Goal: Task Accomplishment & Management: Manage account settings

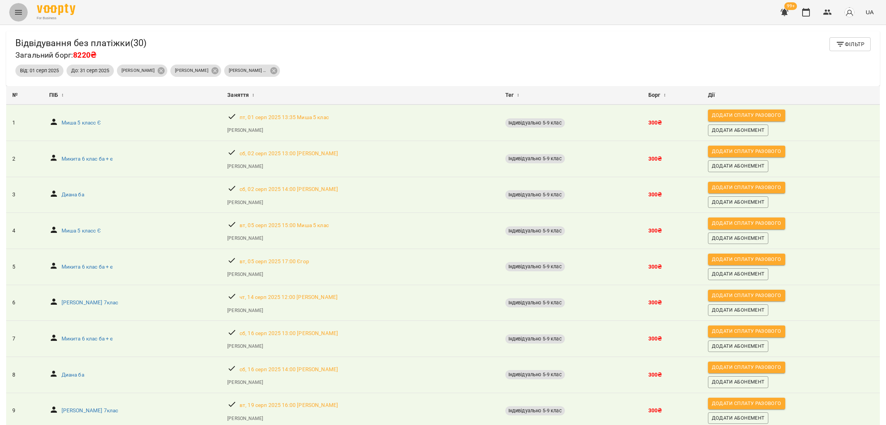
click at [16, 14] on icon "Menu" at bounding box center [18, 12] width 7 height 5
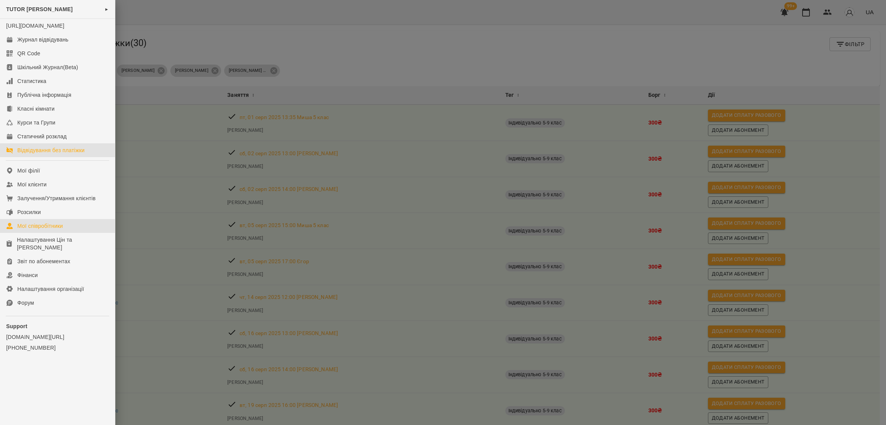
click at [51, 230] on div "Мої співробітники" at bounding box center [40, 226] width 46 height 8
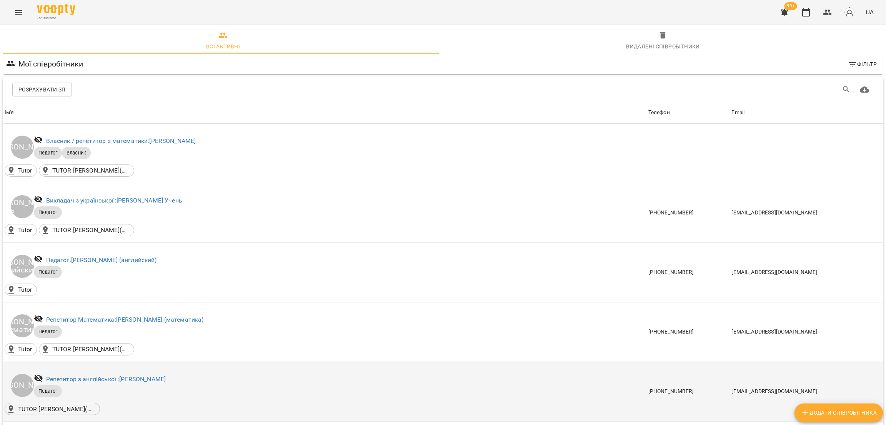
scroll to position [173, 0]
click at [151, 373] on div "Репетитор з англійської : [PERSON_NAME]" at bounding box center [106, 379] width 123 height 12
click at [149, 376] on link "Репетитор з англійської : [PERSON_NAME]" at bounding box center [106, 379] width 120 height 7
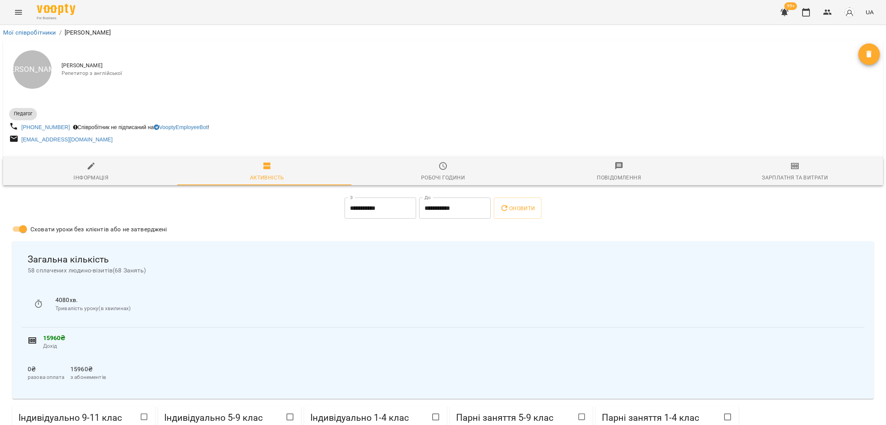
click at [786, 160] on button "Зарплатня та Витрати" at bounding box center [795, 172] width 176 height 28
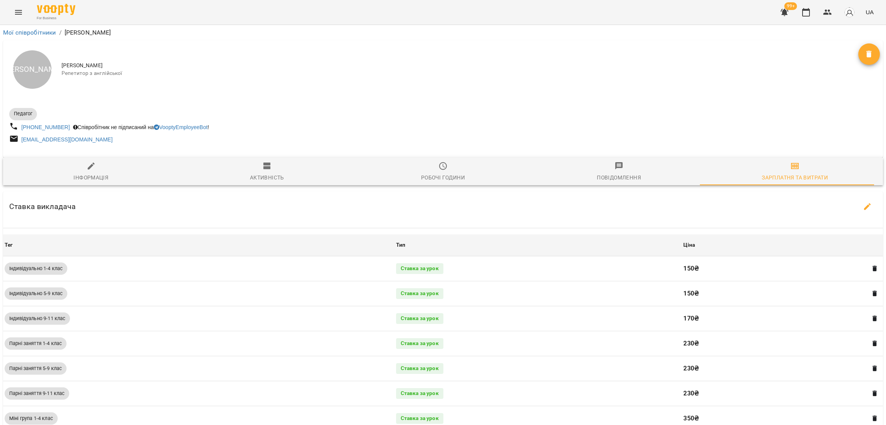
scroll to position [278, 0]
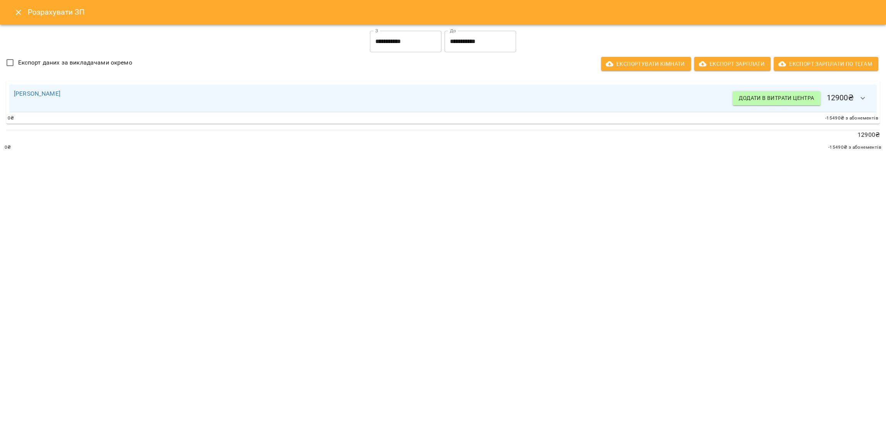
click at [405, 47] on input "**********" at bounding box center [405, 42] width 71 height 22
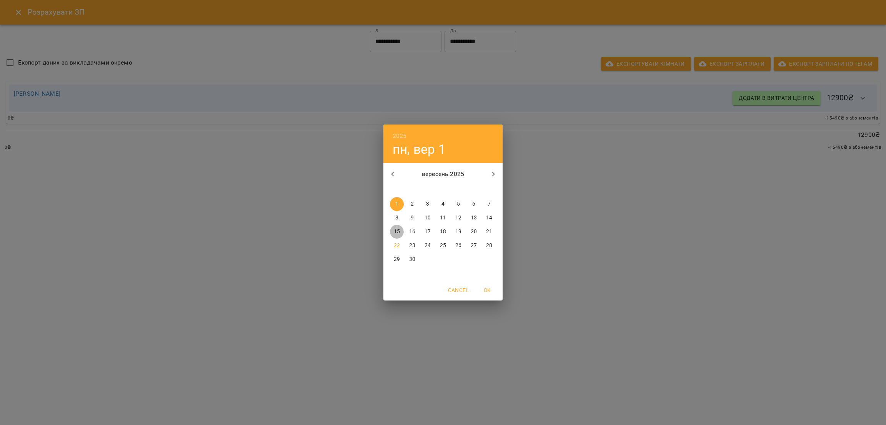
click at [397, 226] on button "15" at bounding box center [397, 232] width 14 height 14
type input "**********"
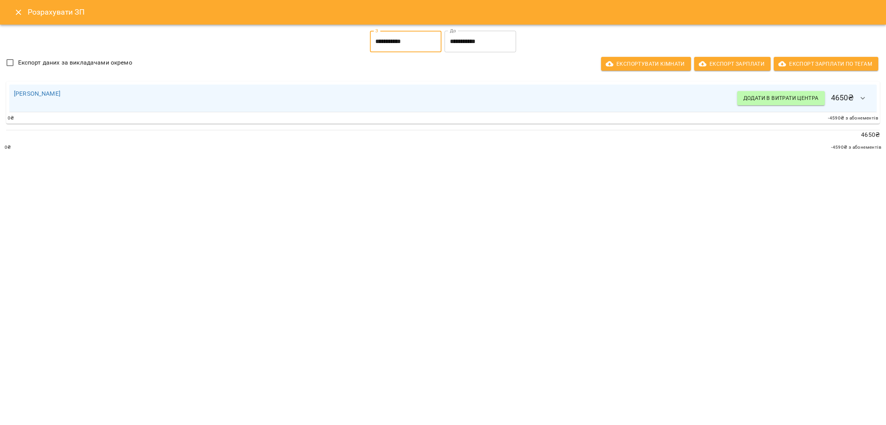
click at [471, 37] on input "**********" at bounding box center [479, 42] width 71 height 22
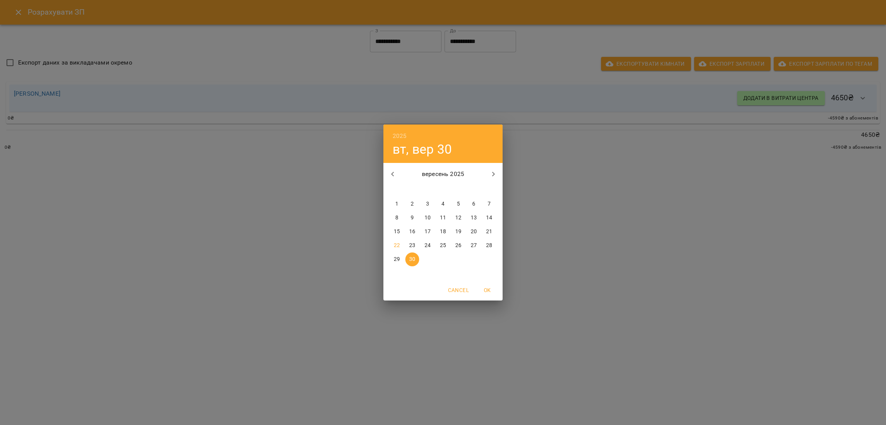
click at [399, 235] on p "15" at bounding box center [397, 232] width 6 height 8
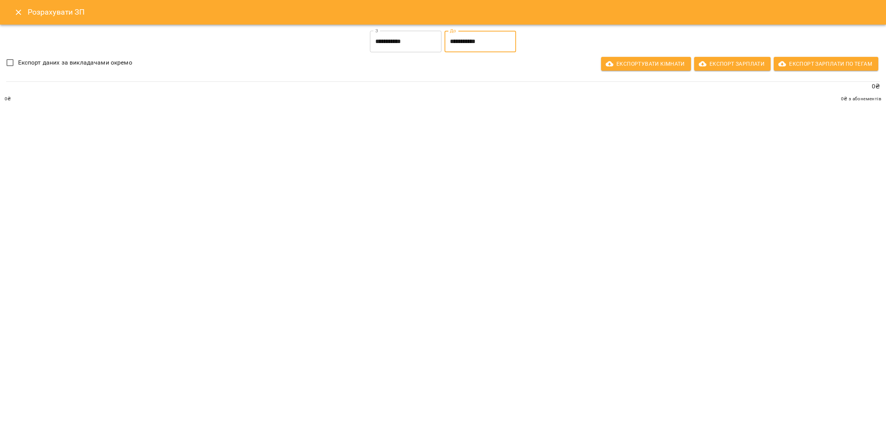
click at [474, 42] on input "**********" at bounding box center [479, 42] width 71 height 22
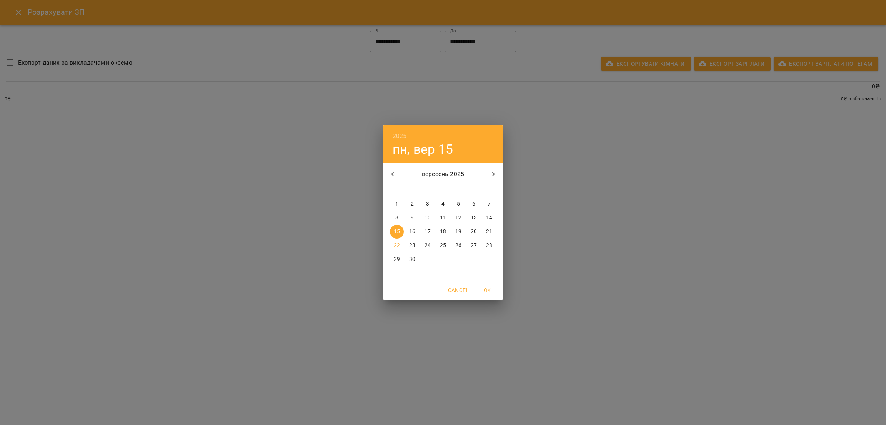
click at [489, 226] on button "21" at bounding box center [489, 232] width 14 height 14
type input "**********"
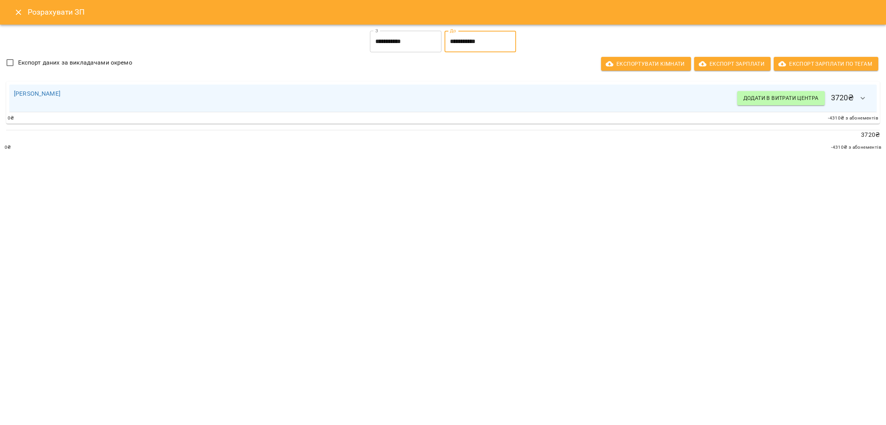
click at [865, 99] on icon "button" at bounding box center [862, 98] width 9 height 9
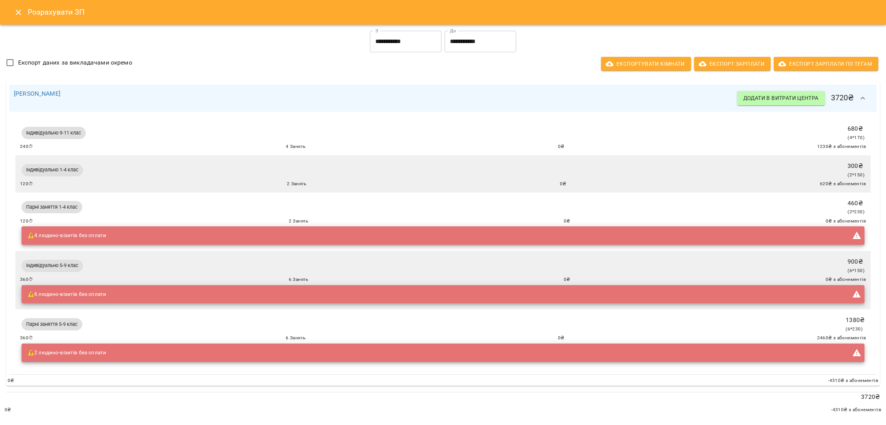
click at [858, 99] on icon "button" at bounding box center [862, 98] width 9 height 9
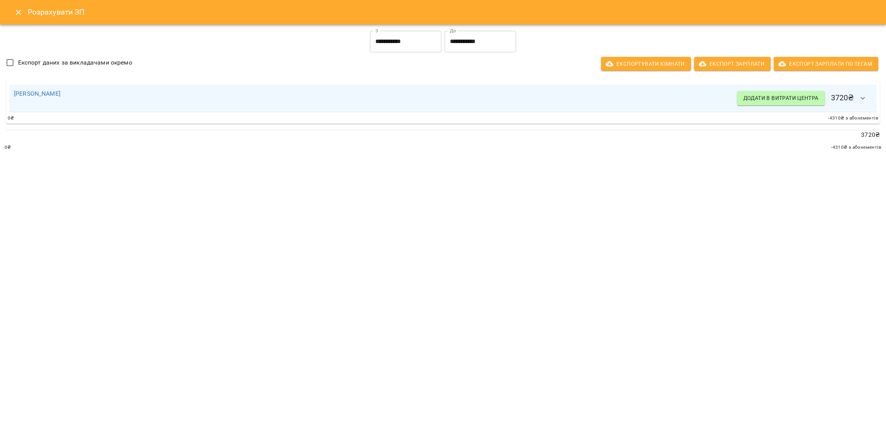
click at [402, 37] on input "**********" at bounding box center [405, 42] width 71 height 22
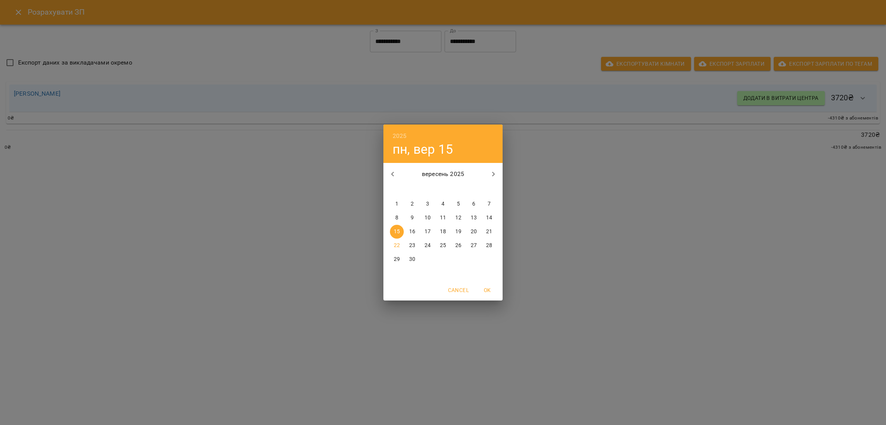
click at [334, 48] on div "2025 пн, вер 15 вересень 2025 пн вт ср чт пт сб нд 1 2 3 4 5 6 7 8 9 10 11 12 1…" at bounding box center [443, 212] width 886 height 425
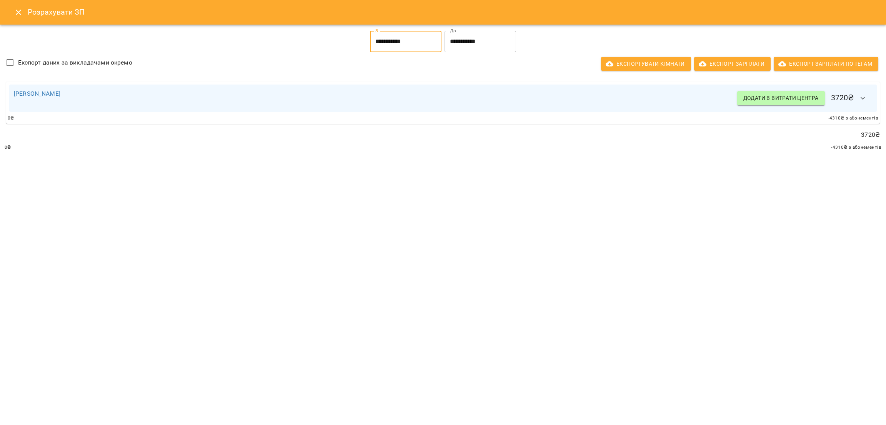
click at [20, 15] on icon "Close" at bounding box center [18, 12] width 9 height 9
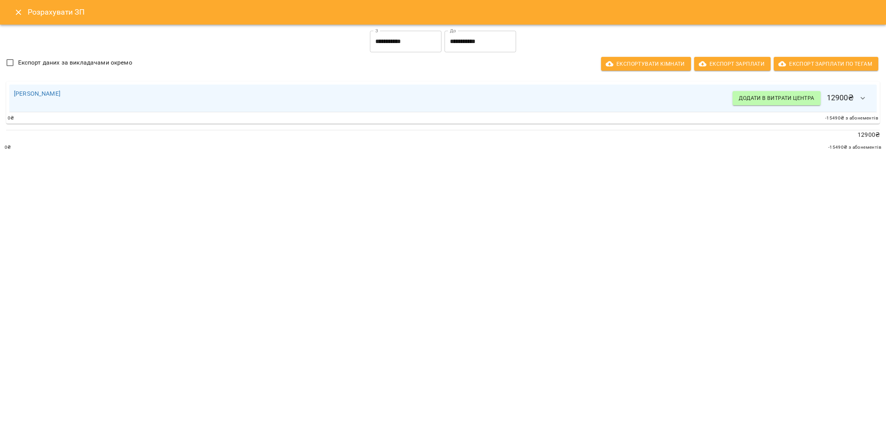
click at [407, 47] on input "**********" at bounding box center [405, 42] width 71 height 22
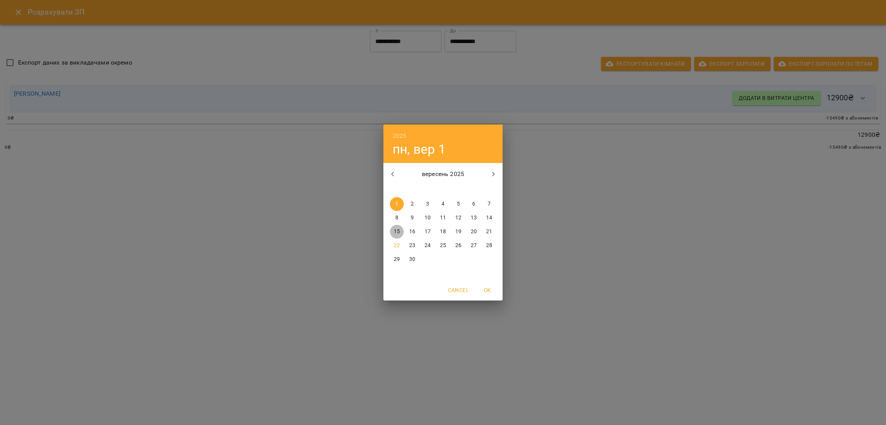
click at [394, 226] on button "15" at bounding box center [397, 232] width 14 height 14
type input "**********"
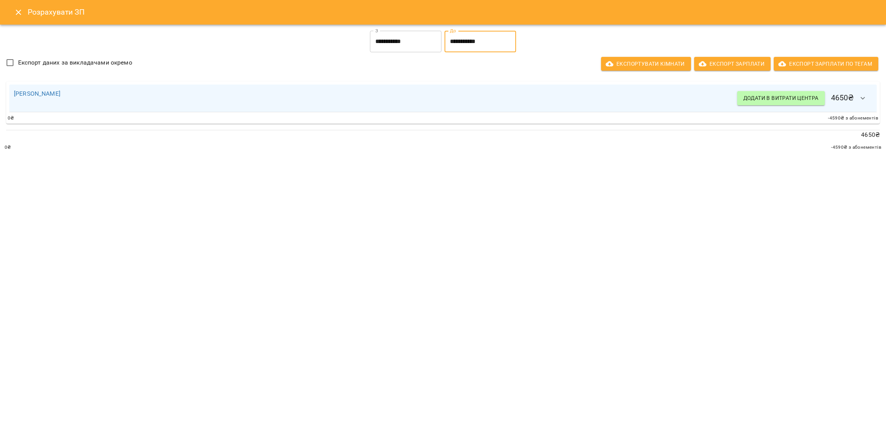
click at [457, 43] on input "**********" at bounding box center [479, 42] width 71 height 22
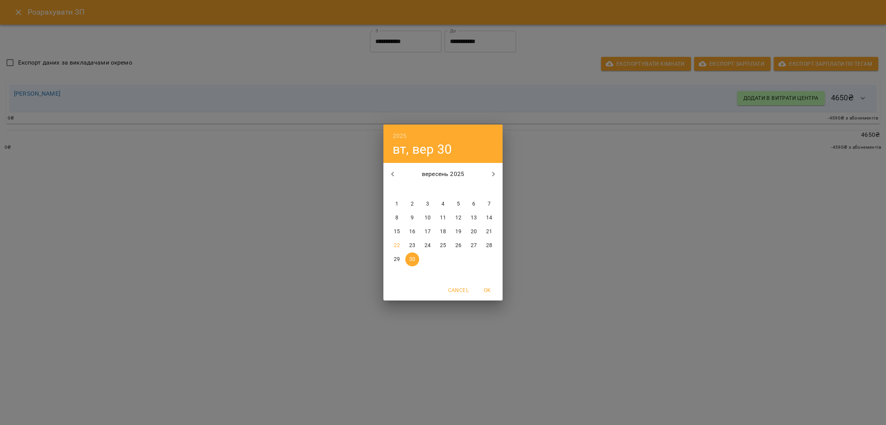
click at [490, 230] on p "21" at bounding box center [489, 232] width 6 height 8
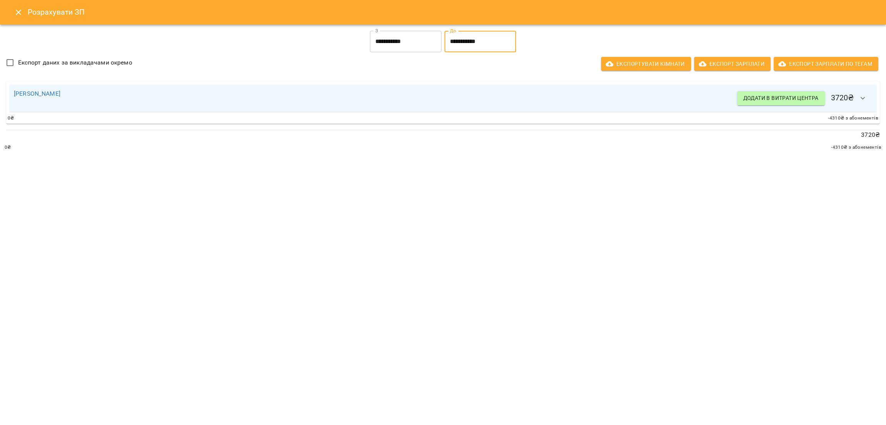
click at [854, 101] on button "button" at bounding box center [862, 98] width 18 height 18
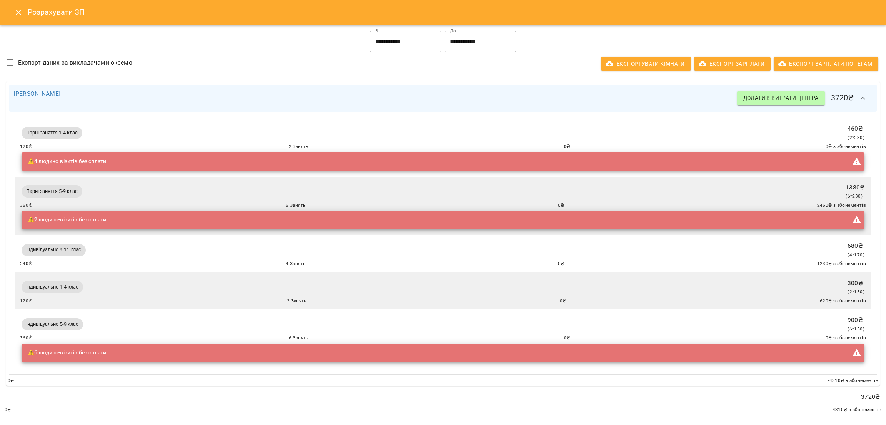
scroll to position [0, 0]
click at [524, 77] on div "**********" at bounding box center [443, 54] width 876 height 51
click at [492, 47] on input "**********" at bounding box center [479, 42] width 71 height 22
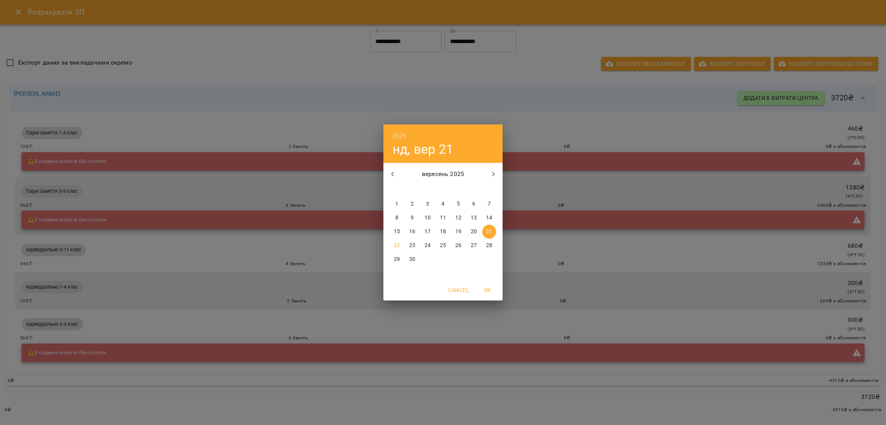
click at [486, 245] on p "28" at bounding box center [489, 246] width 6 height 8
type input "**********"
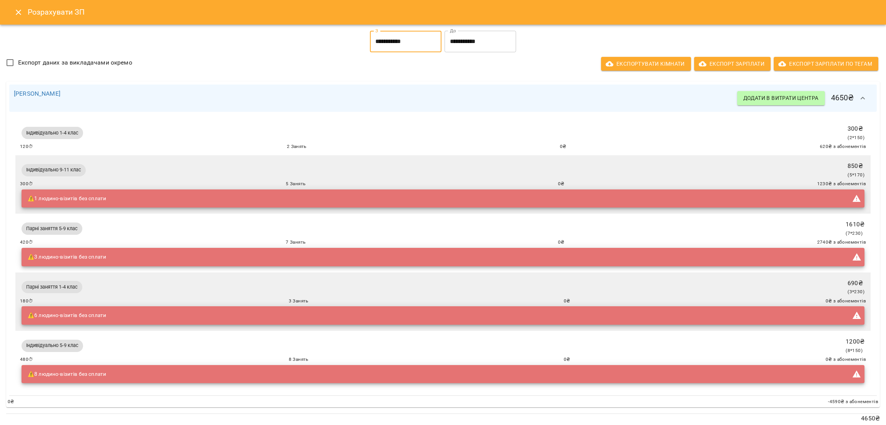
click at [420, 44] on input "**********" at bounding box center [405, 42] width 71 height 22
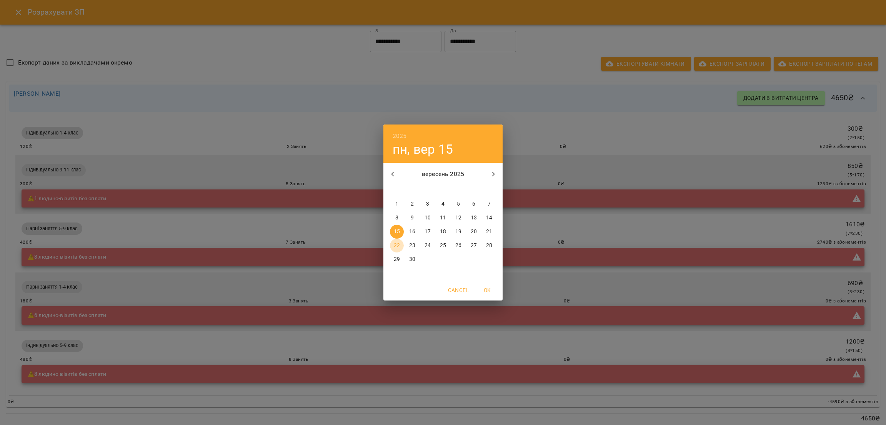
click at [395, 243] on p "22" at bounding box center [397, 246] width 6 height 8
type input "**********"
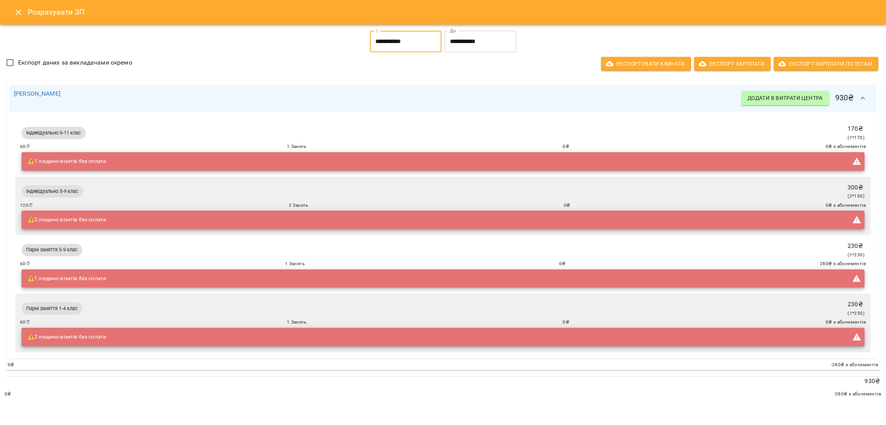
click at [14, 11] on icon "Close" at bounding box center [18, 12] width 9 height 9
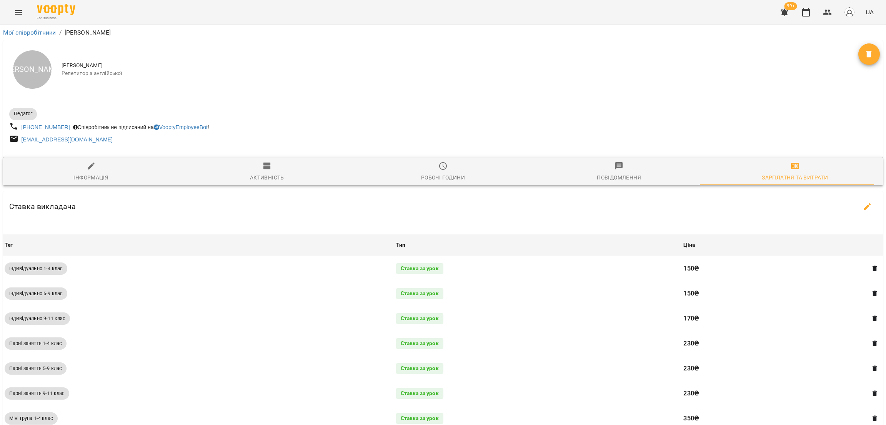
click at [15, 15] on icon "Menu" at bounding box center [18, 12] width 9 height 9
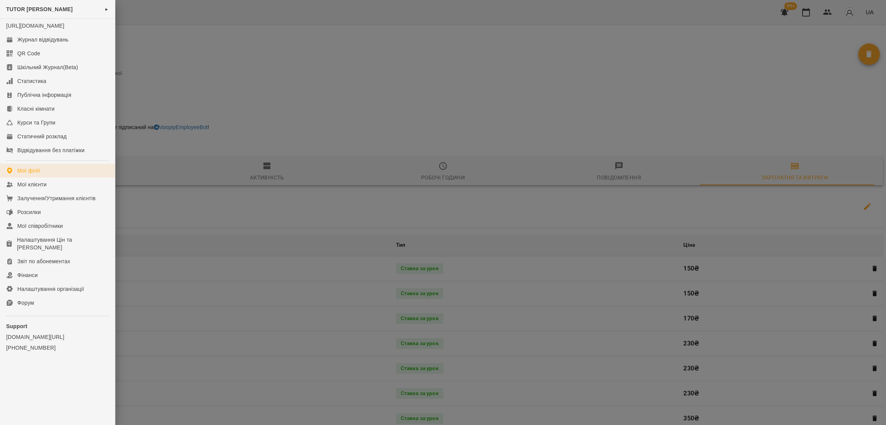
click at [37, 175] on div "Мої філії" at bounding box center [28, 171] width 23 height 8
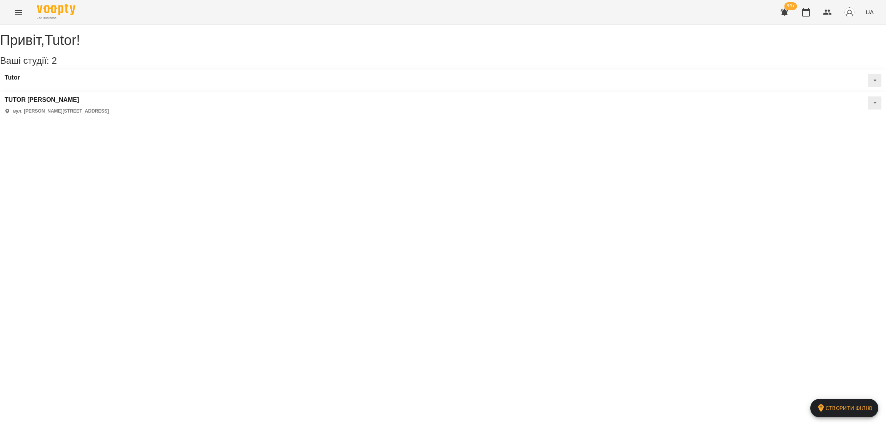
click at [873, 102] on icon at bounding box center [874, 103] width 3 height 2
drag, startPoint x: 563, startPoint y: 124, endPoint x: 553, endPoint y: 124, distance: 10.4
click at [828, 136] on span "Статичний розклад" at bounding box center [850, 139] width 44 height 7
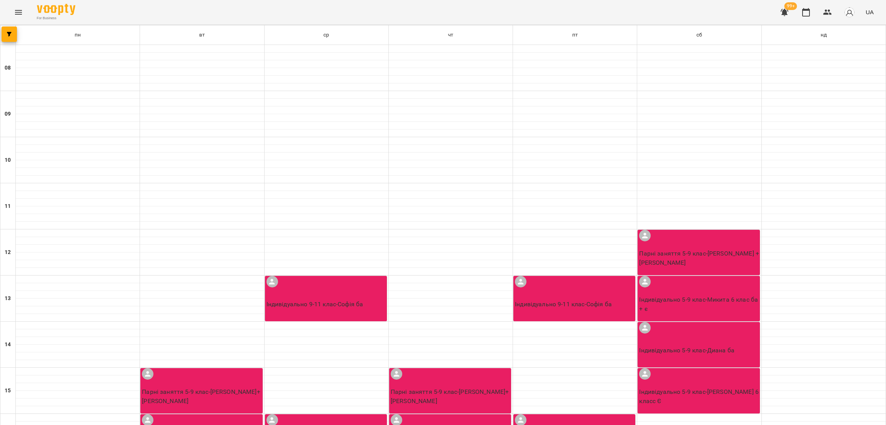
click at [16, 16] on icon "Menu" at bounding box center [18, 12] width 9 height 9
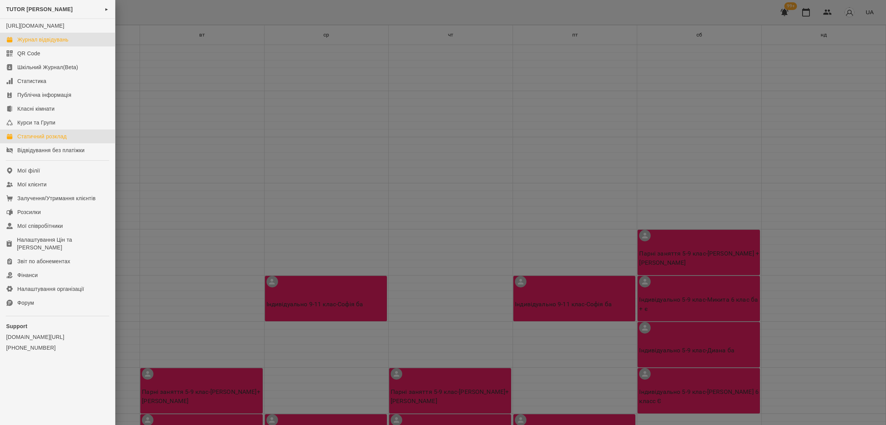
click at [31, 47] on link "Журнал відвідувань" at bounding box center [57, 40] width 115 height 14
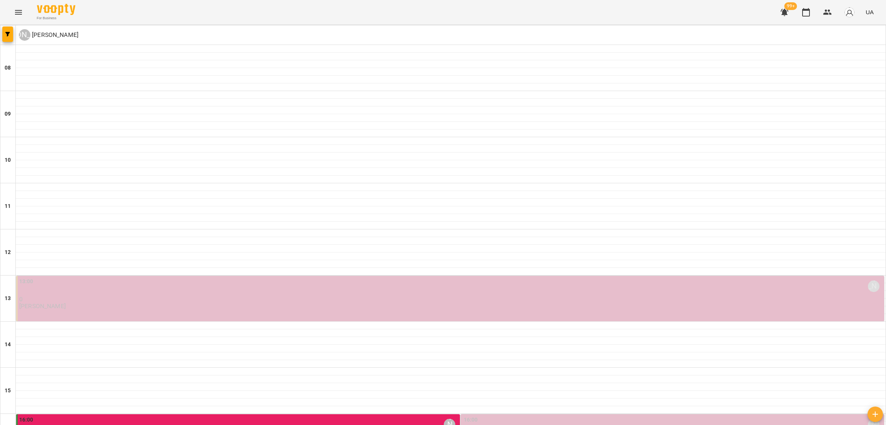
scroll to position [317, 0]
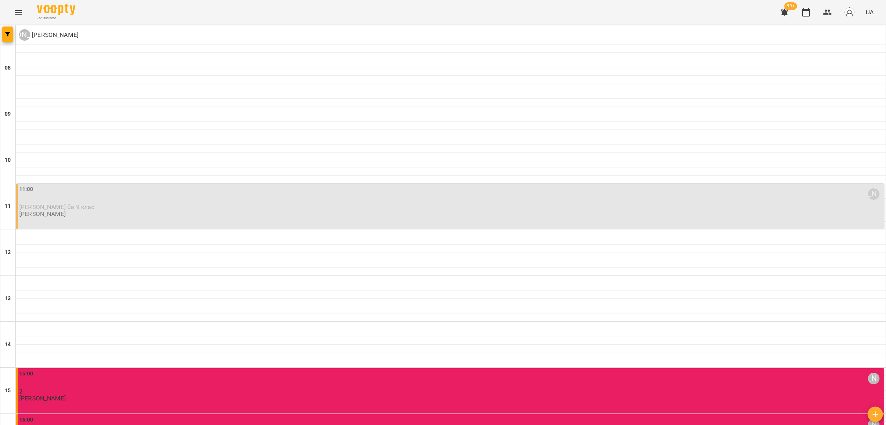
scroll to position [288, 0]
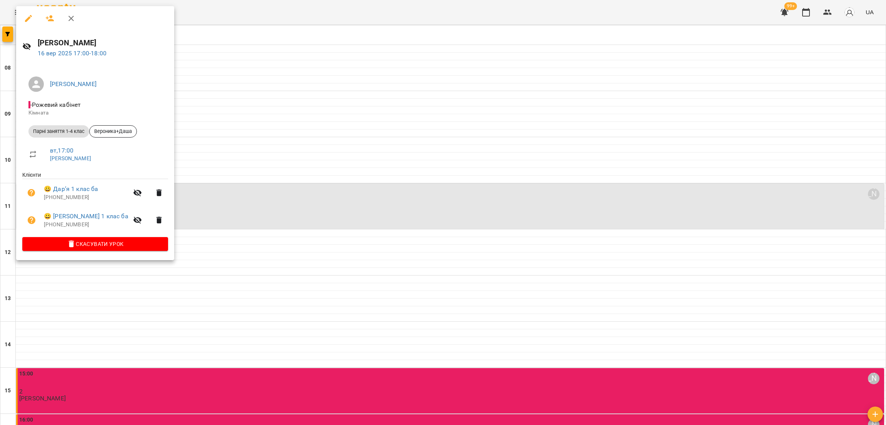
click at [342, 388] on div at bounding box center [443, 212] width 886 height 425
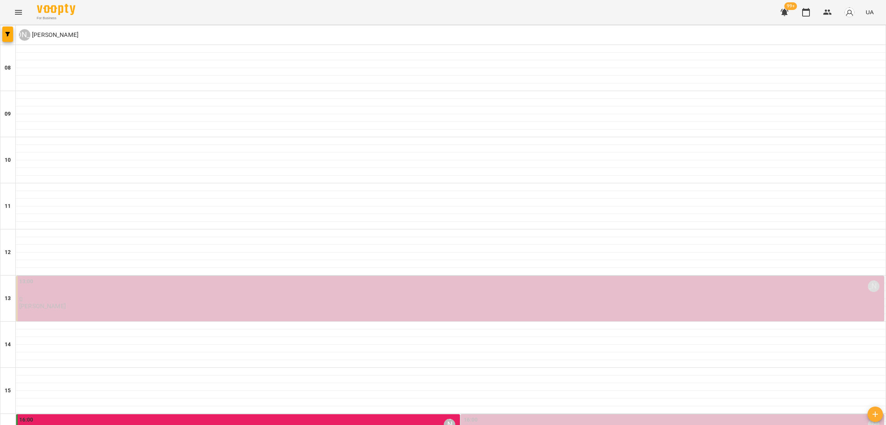
click at [505, 416] on div "16:00 Анна Бондаренко" at bounding box center [673, 425] width 419 height 18
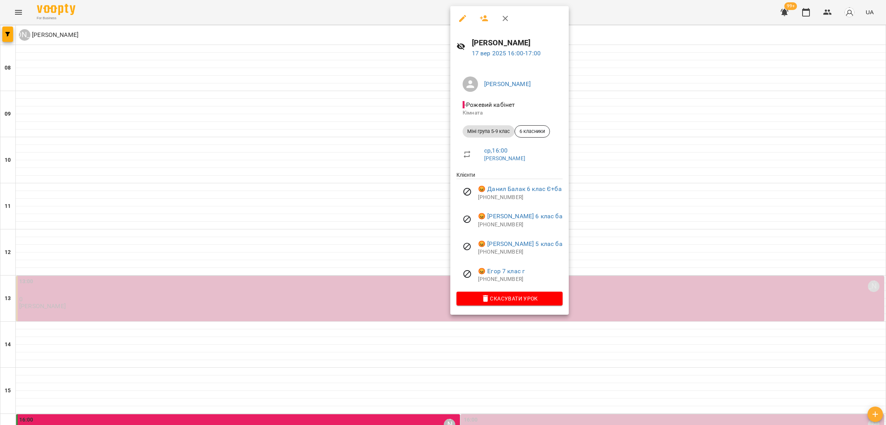
click at [492, 415] on div at bounding box center [443, 212] width 886 height 425
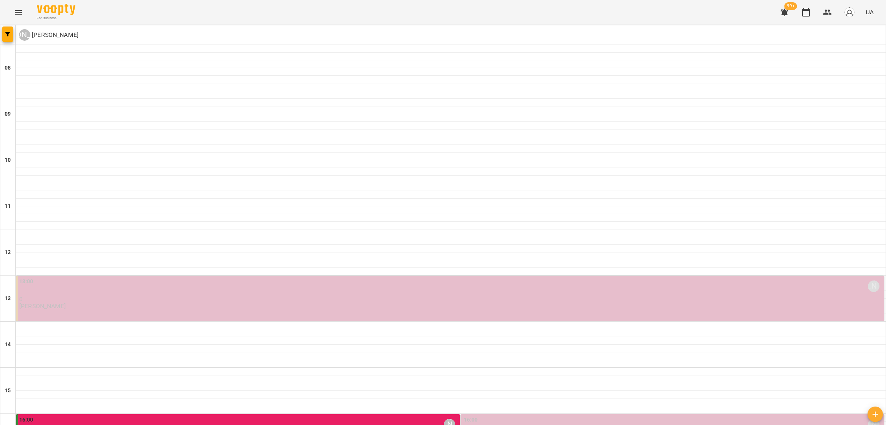
type input "**********"
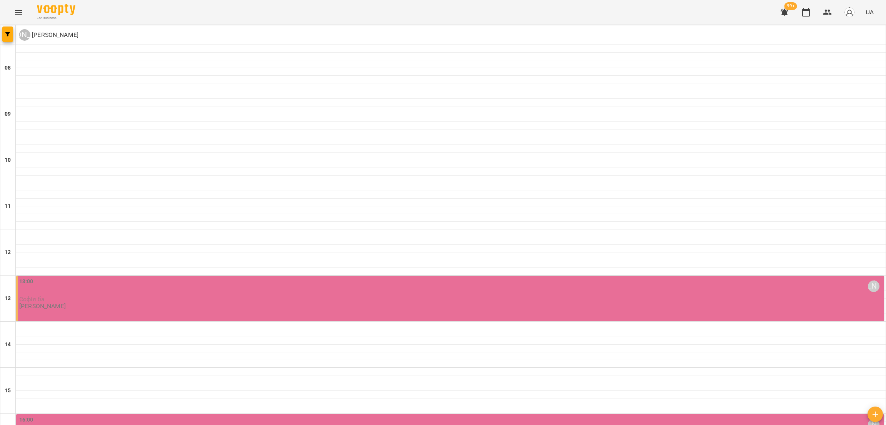
scroll to position [317, 0]
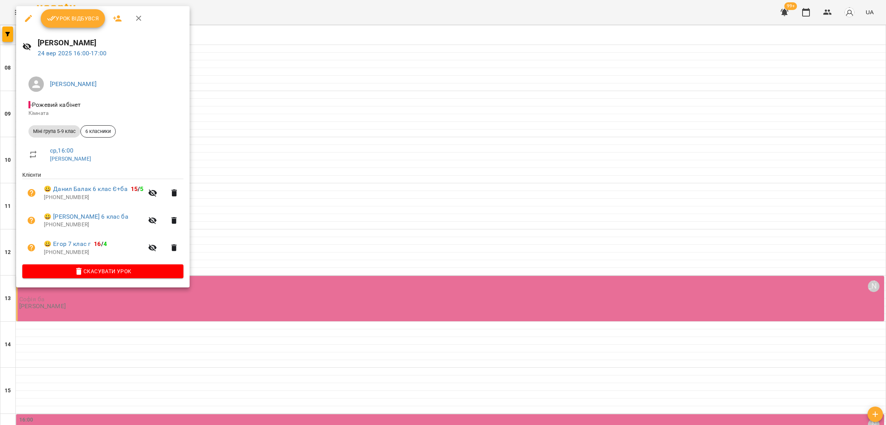
click at [294, 125] on div at bounding box center [443, 212] width 886 height 425
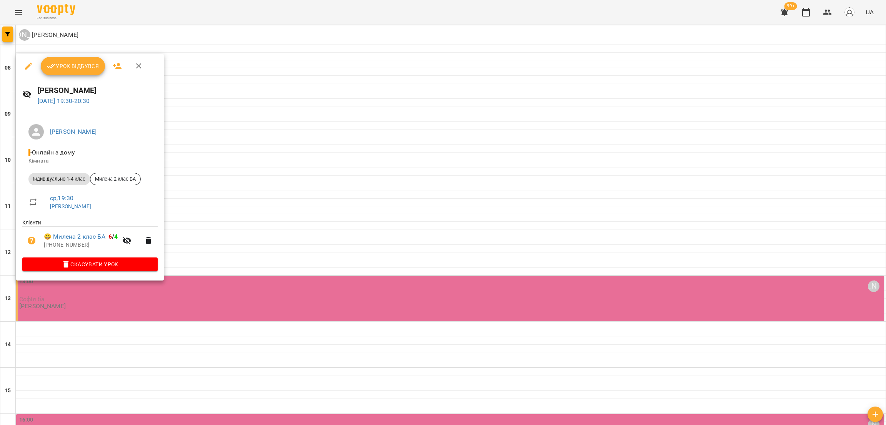
click at [257, 132] on div at bounding box center [443, 212] width 886 height 425
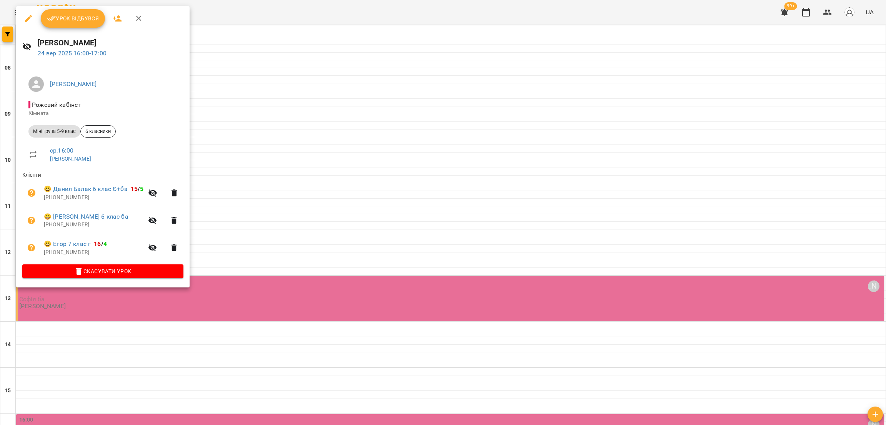
click at [469, 381] on div at bounding box center [443, 212] width 886 height 425
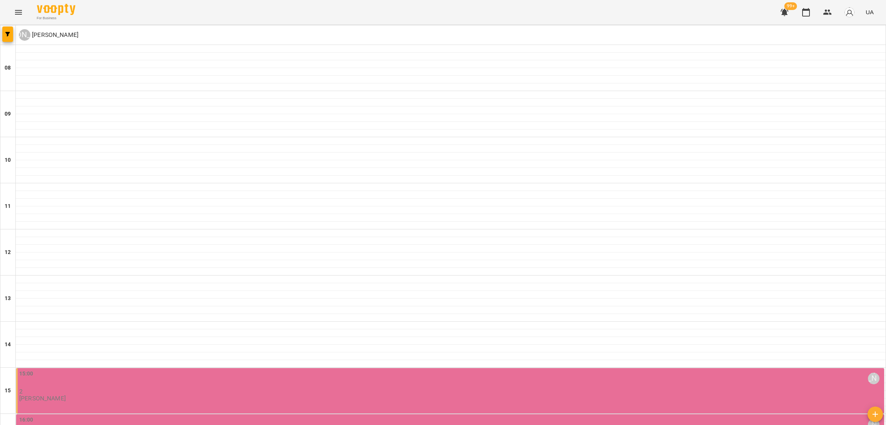
scroll to position [288, 0]
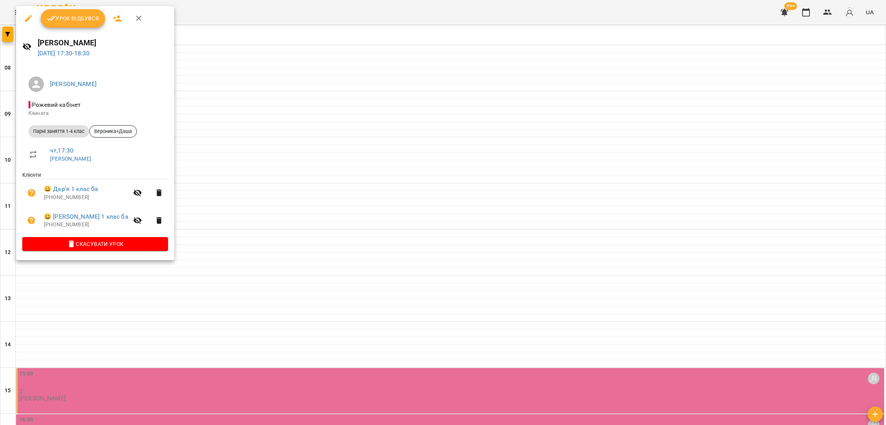
click at [216, 252] on div at bounding box center [443, 212] width 886 height 425
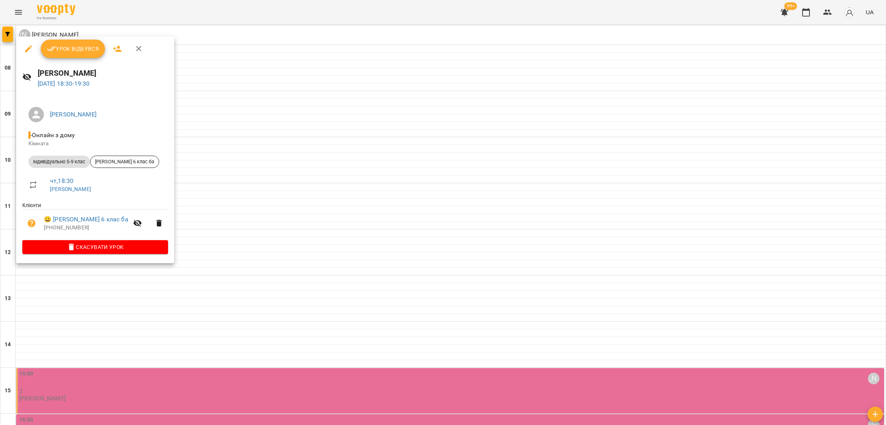
click at [267, 152] on div at bounding box center [443, 212] width 886 height 425
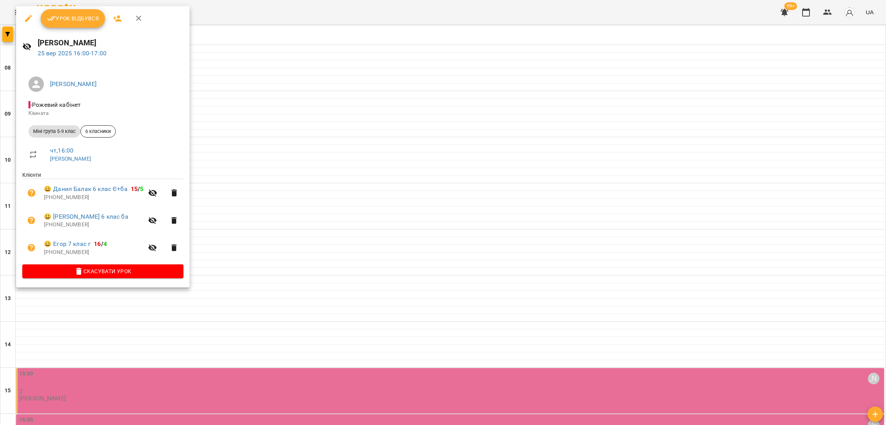
click at [472, 106] on div at bounding box center [443, 212] width 886 height 425
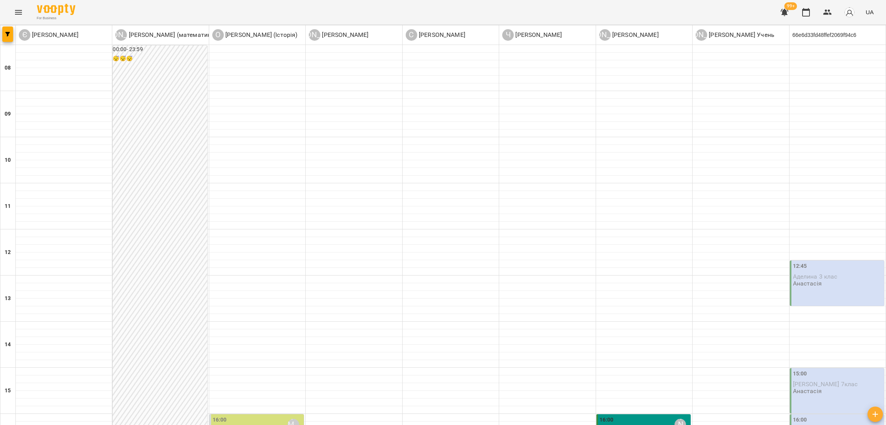
click at [26, 18] on div "For Business 99+ UA" at bounding box center [443, 12] width 886 height 25
click at [21, 18] on button "Menu" at bounding box center [18, 12] width 18 height 18
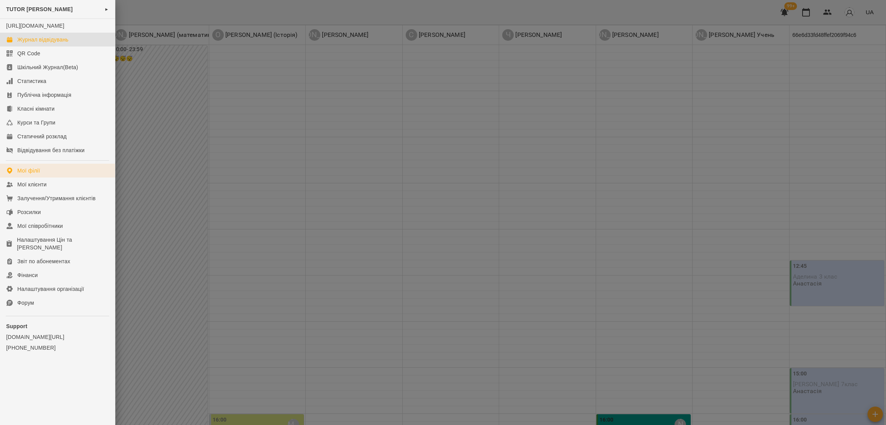
click at [78, 178] on link "Мої філії" at bounding box center [57, 171] width 115 height 14
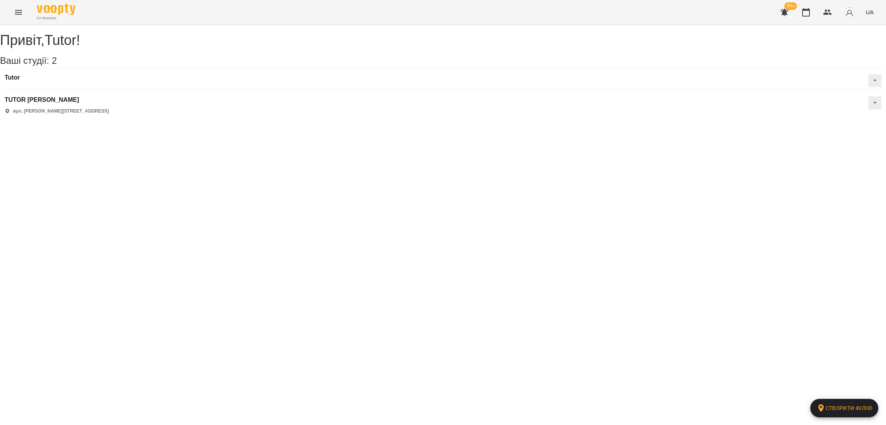
click at [868, 87] on button at bounding box center [874, 80] width 13 height 13
click at [828, 121] on span "Статичний розклад" at bounding box center [850, 117] width 44 height 7
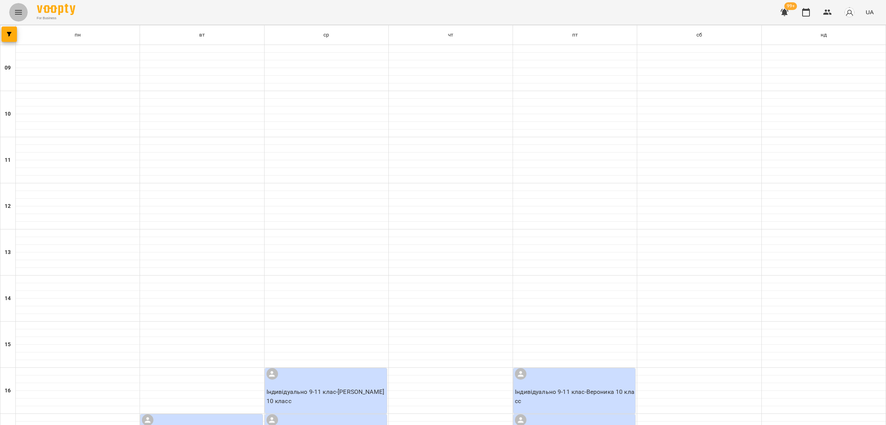
click at [22, 10] on icon "Menu" at bounding box center [18, 12] width 9 height 9
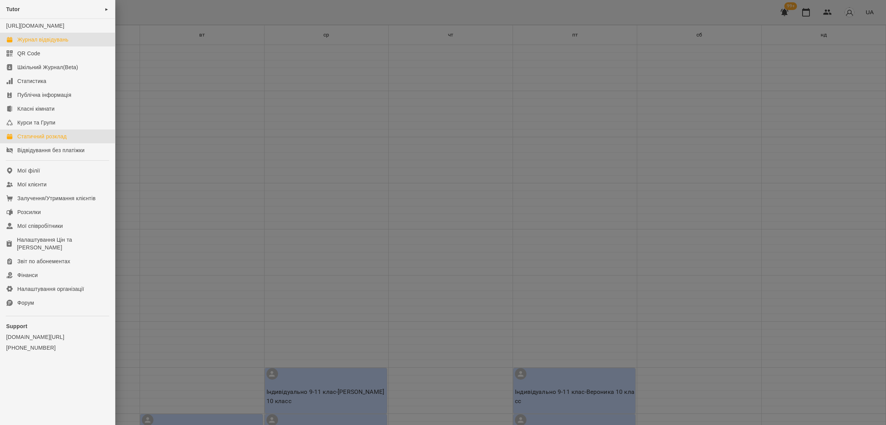
click at [45, 43] on div "Журнал відвідувань" at bounding box center [42, 40] width 51 height 8
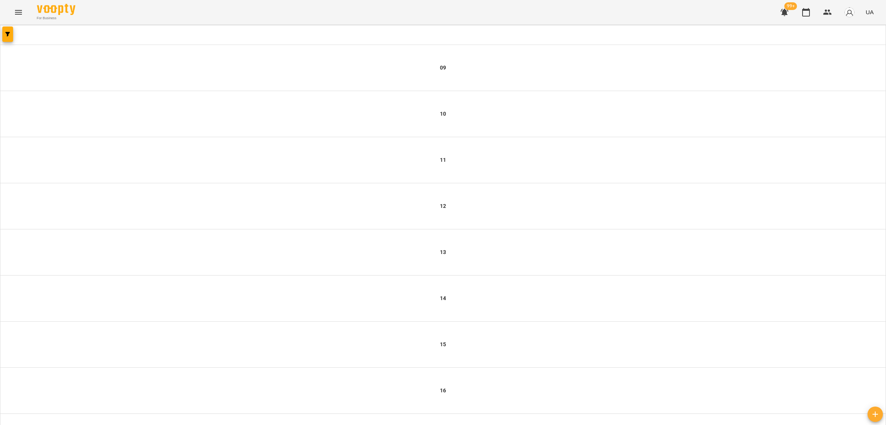
click at [21, 13] on icon "Menu" at bounding box center [18, 12] width 9 height 9
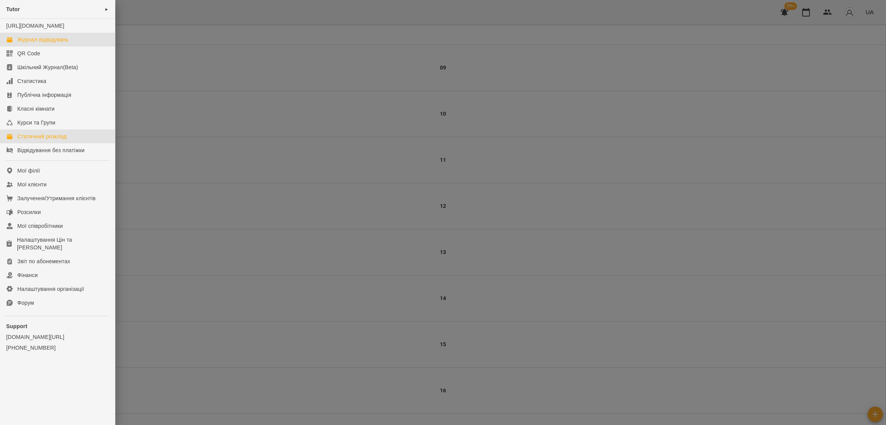
click at [48, 140] on div "Статичний розклад" at bounding box center [41, 137] width 49 height 8
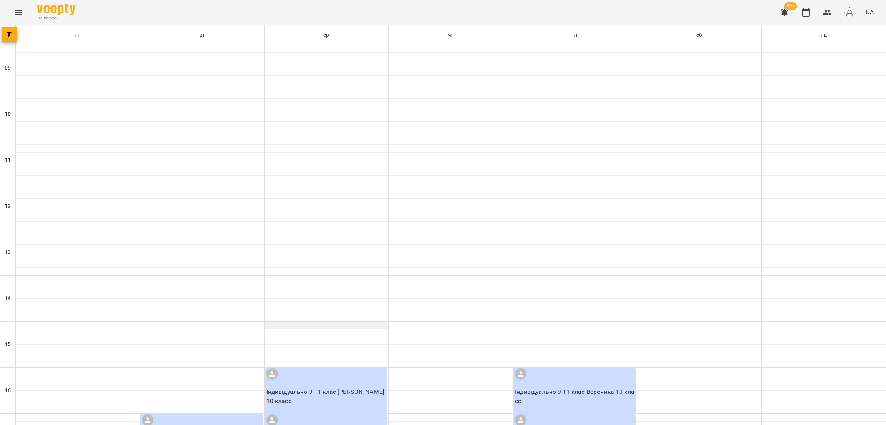
scroll to position [266, 0]
click at [3, 32] on span "button" at bounding box center [9, 34] width 15 height 5
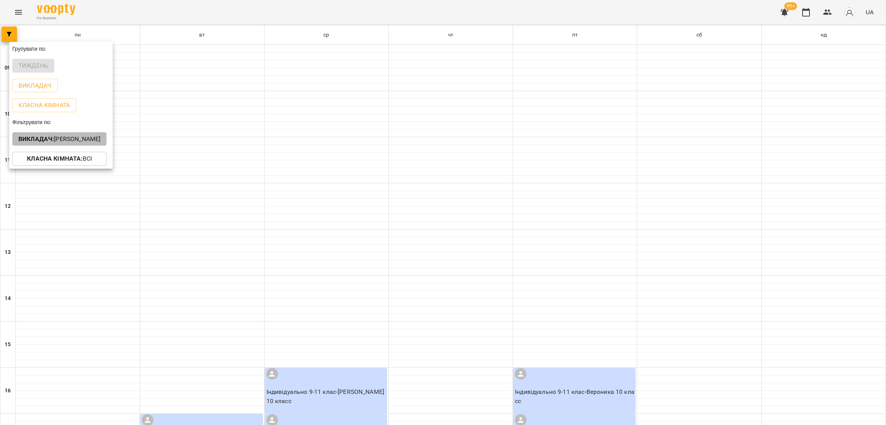
click at [70, 144] on p "Викладач : Антон Жданкін" at bounding box center [59, 139] width 82 height 9
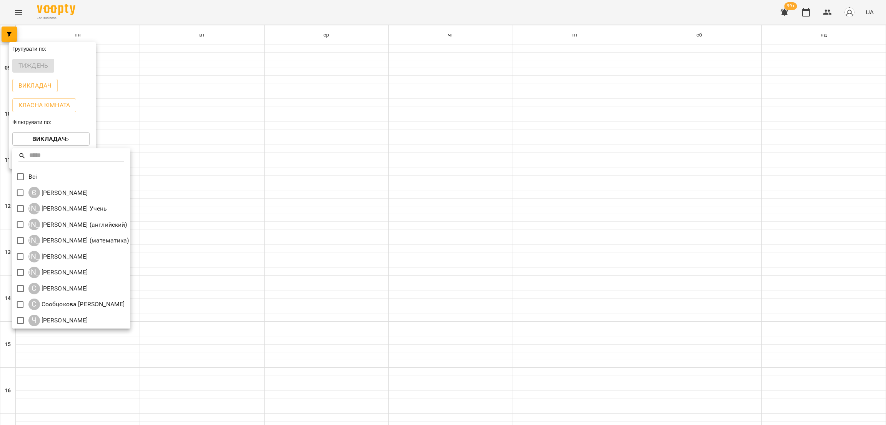
scroll to position [1, 0]
click at [17, 13] on div at bounding box center [443, 212] width 886 height 425
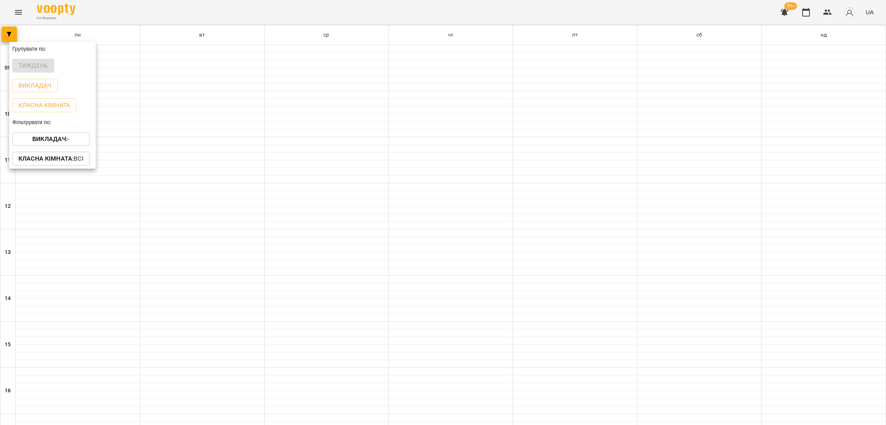
click at [17, 13] on div "Всі Є Єгор Стукало А Альона Учень А Анастасия (английский) А Ангеліна (математи…" at bounding box center [443, 212] width 886 height 425
click at [18, 15] on div at bounding box center [443, 212] width 886 height 425
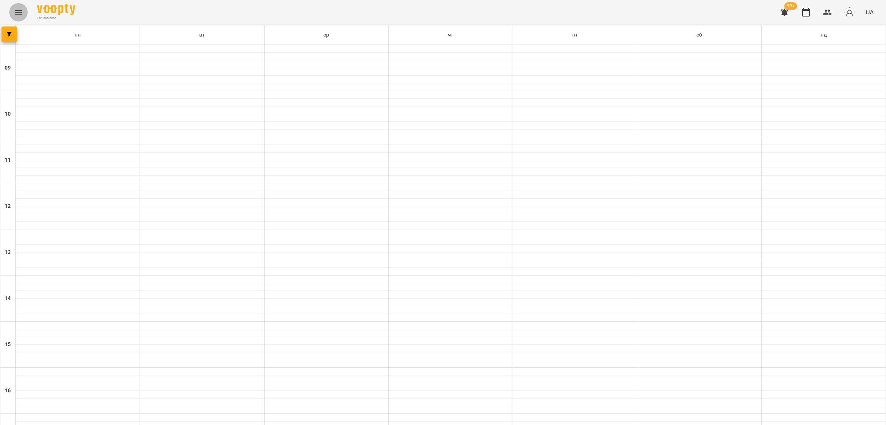
click at [18, 15] on icon "Menu" at bounding box center [18, 12] width 9 height 9
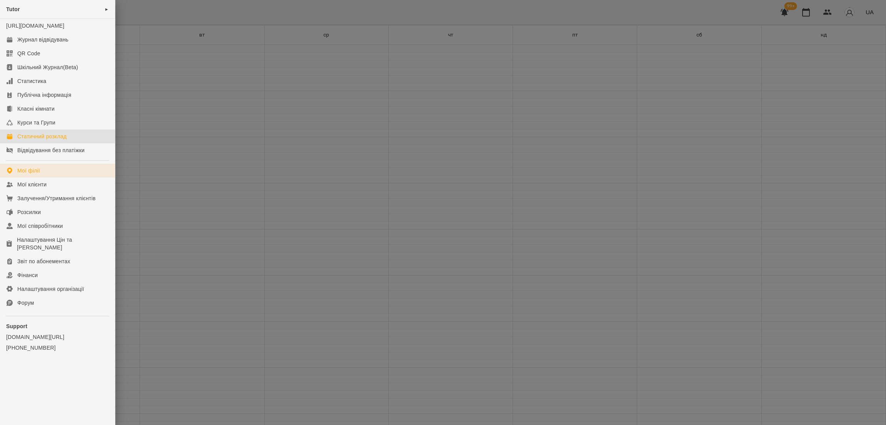
click at [31, 175] on div "Мої філії" at bounding box center [28, 171] width 23 height 8
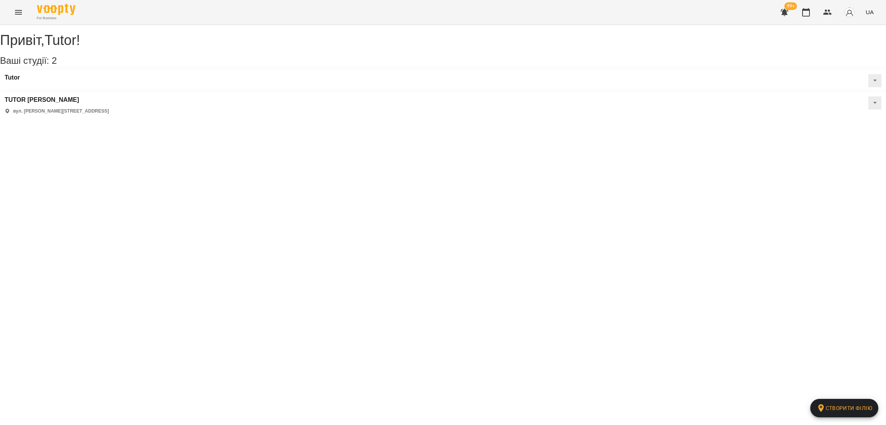
click at [868, 96] on button at bounding box center [874, 102] width 13 height 13
click at [828, 136] on span "Статичний розклад" at bounding box center [850, 139] width 44 height 7
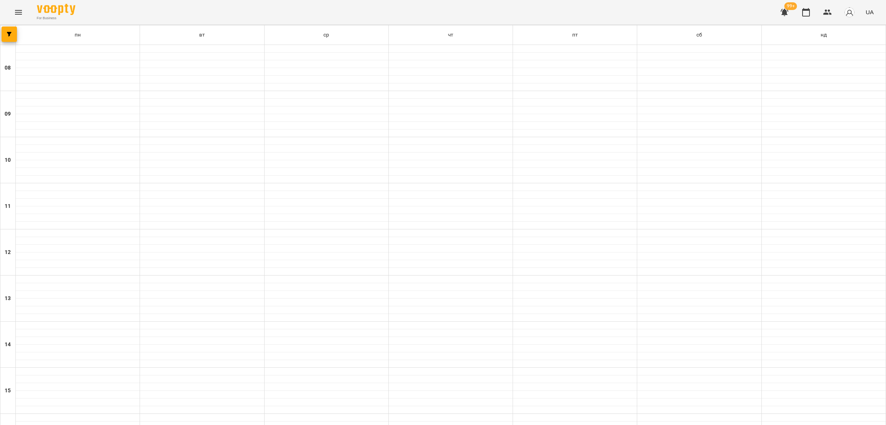
click at [17, 12] on icon "Menu" at bounding box center [18, 12] width 7 height 5
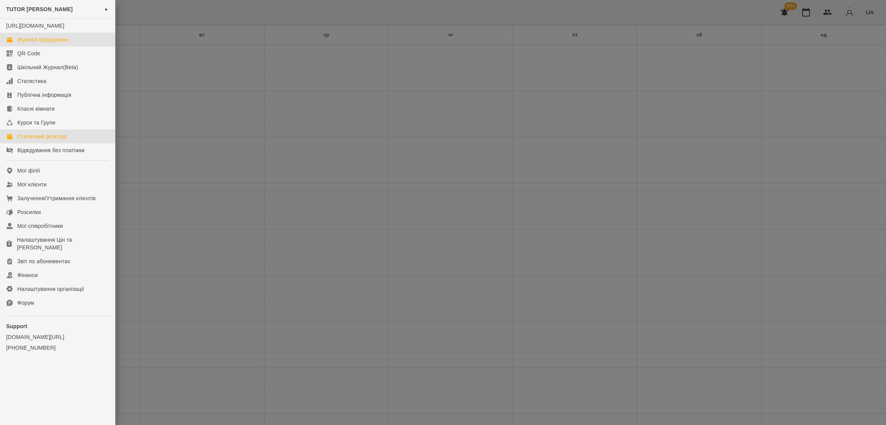
click at [23, 43] on div "Журнал відвідувань" at bounding box center [42, 40] width 51 height 8
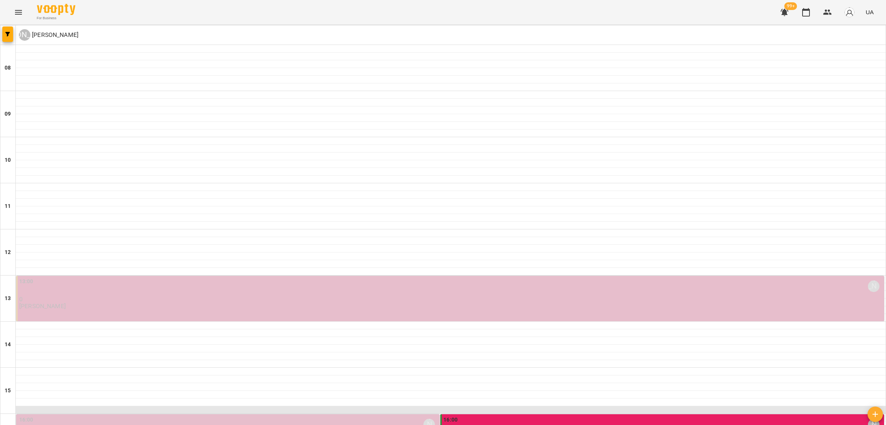
scroll to position [288, 0]
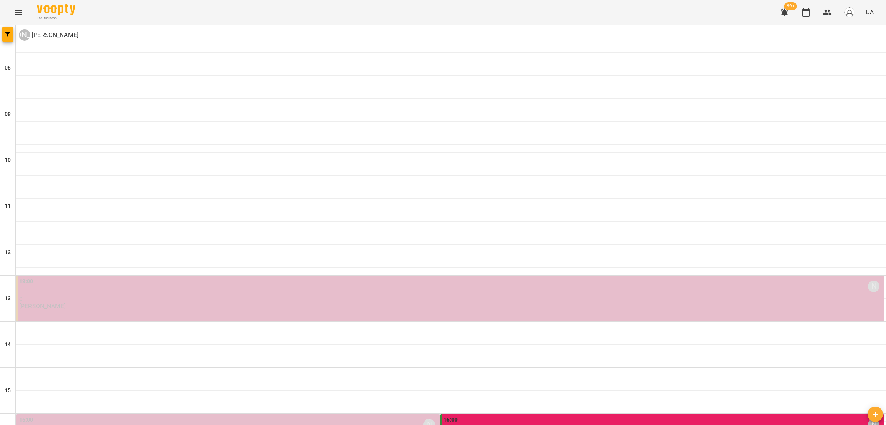
click at [15, 17] on button "Menu" at bounding box center [18, 12] width 18 height 18
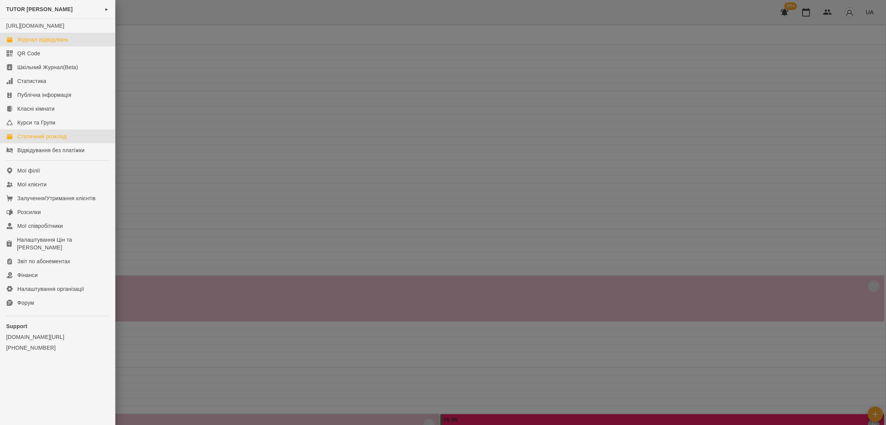
click at [45, 140] on link "Статичний розклад" at bounding box center [57, 137] width 115 height 14
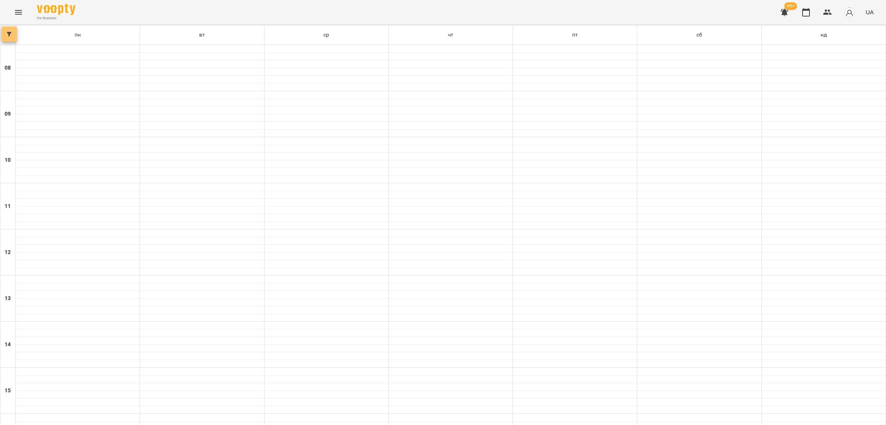
click at [10, 39] on button "button" at bounding box center [9, 34] width 15 height 15
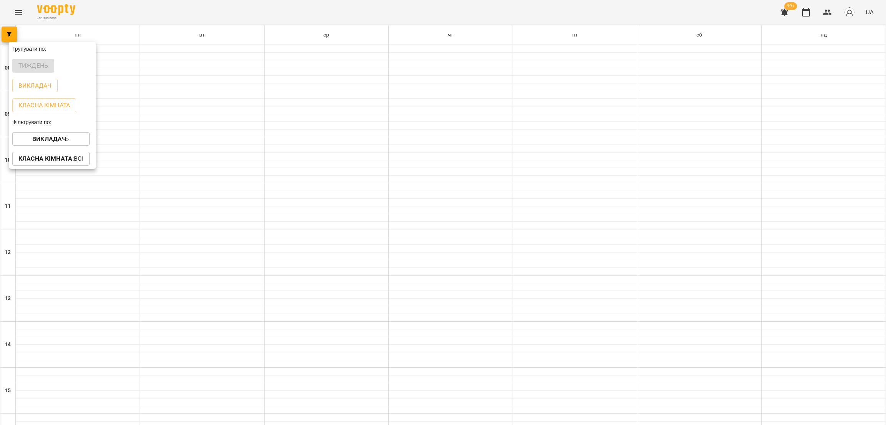
click at [67, 142] on b "Викладач :" at bounding box center [49, 138] width 35 height 7
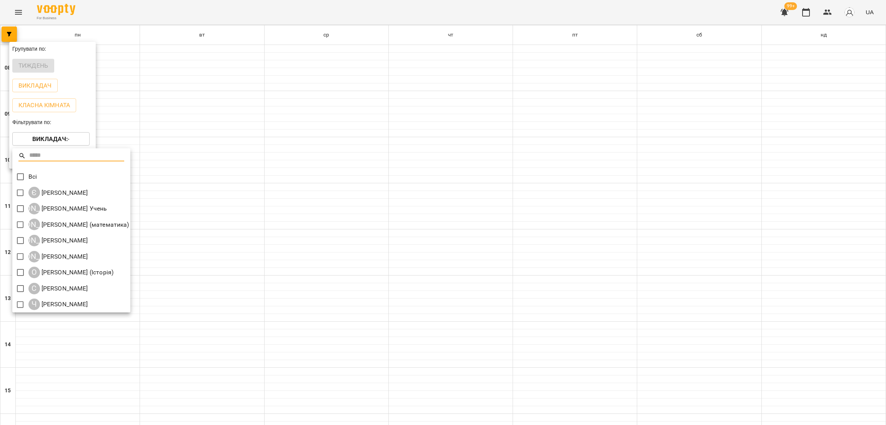
scroll to position [1, 0]
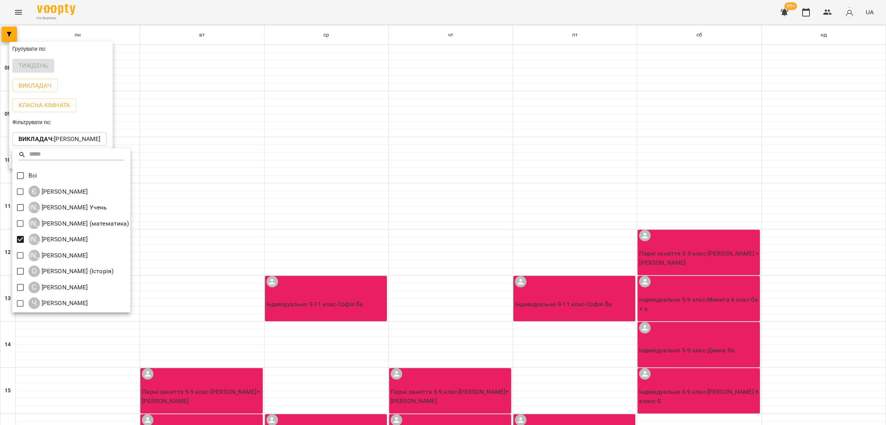
click at [305, 206] on div at bounding box center [443, 212] width 886 height 425
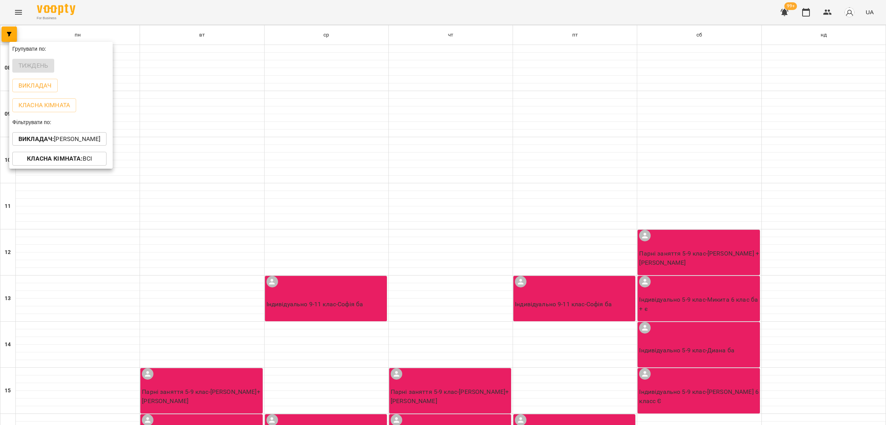
click at [342, 183] on div at bounding box center [443, 212] width 886 height 425
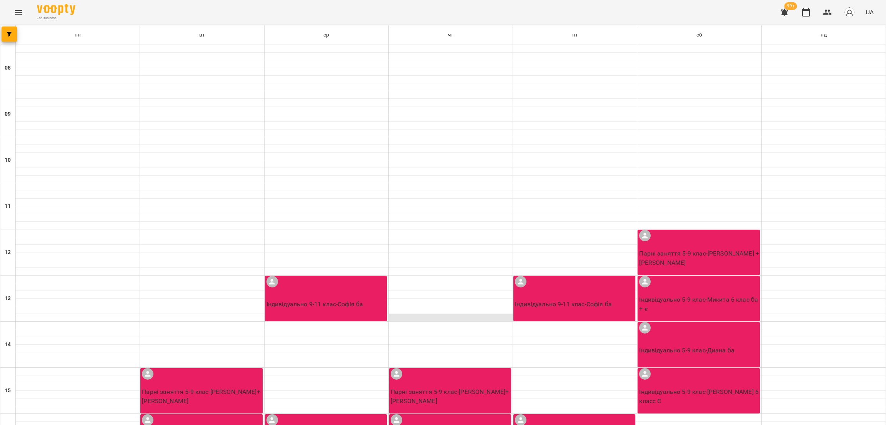
scroll to position [173, 0]
click at [428, 387] on p "Парні заняття 5-9 клас - катя+кристина" at bounding box center [451, 396] width 120 height 18
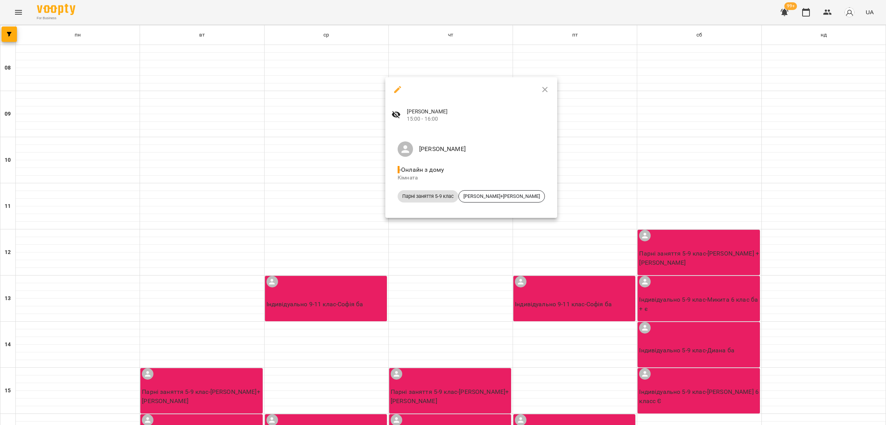
click at [330, 265] on div at bounding box center [443, 212] width 886 height 425
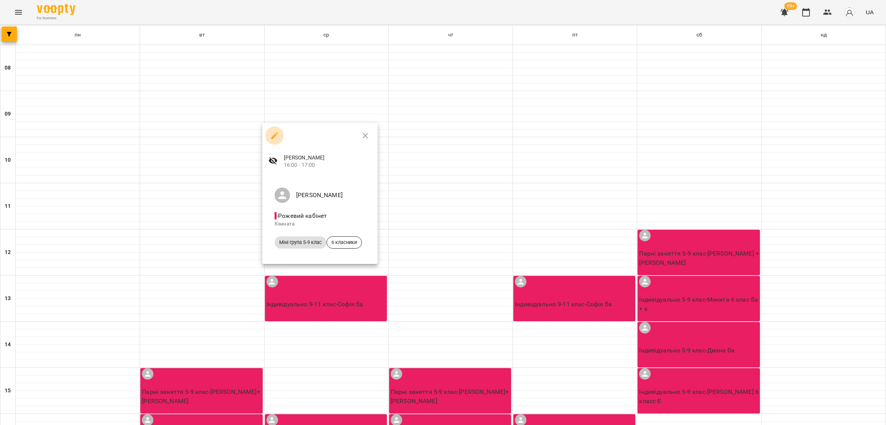
click at [274, 139] on icon "button" at bounding box center [274, 135] width 9 height 9
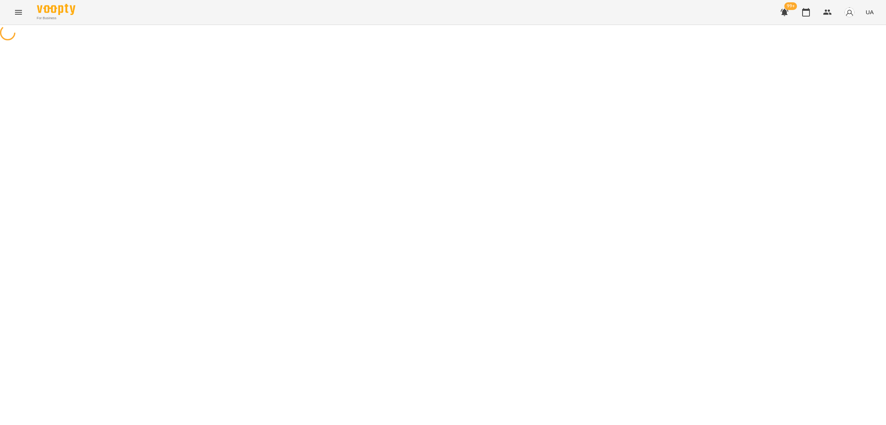
select select "*"
select select "**********"
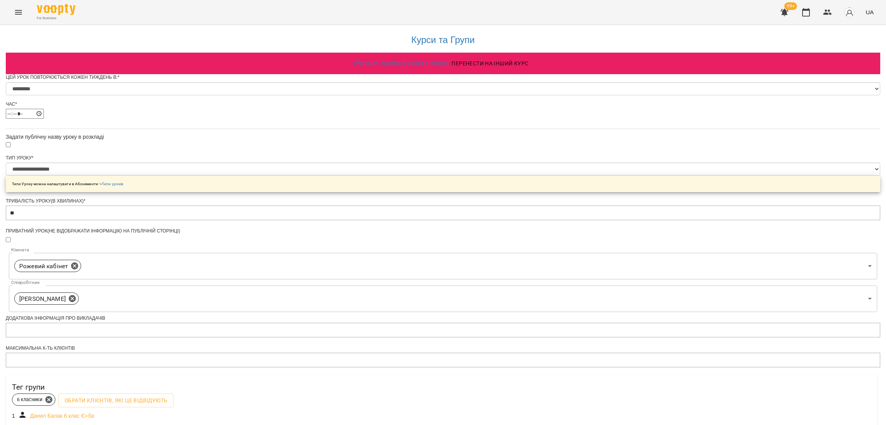
scroll to position [211, 0]
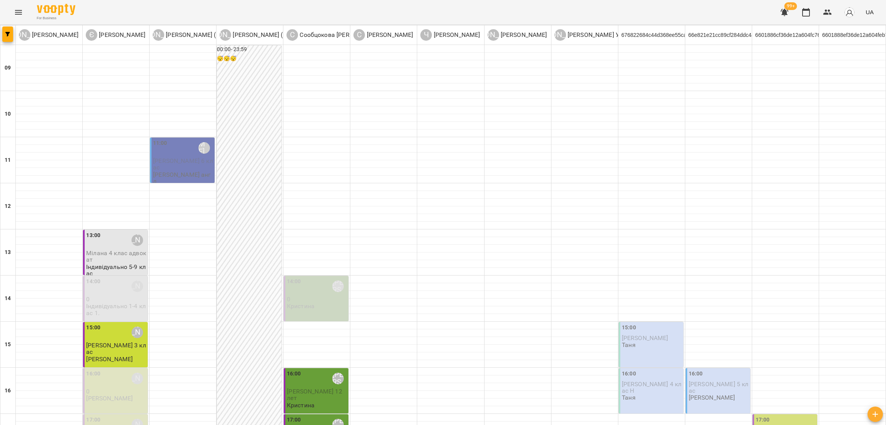
click at [17, 17] on icon "Menu" at bounding box center [18, 12] width 9 height 9
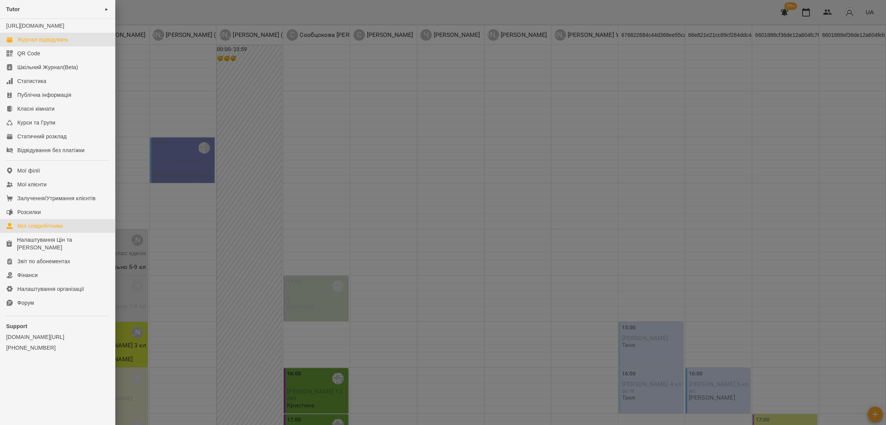
click at [28, 230] on div "Мої співробітники" at bounding box center [40, 226] width 46 height 8
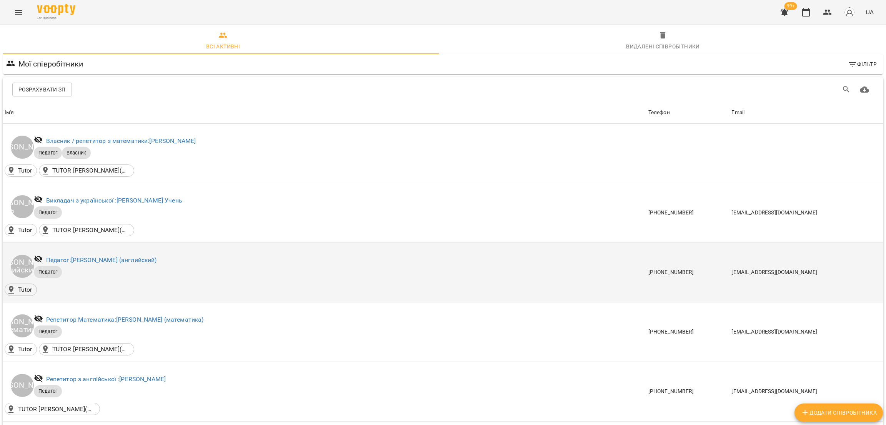
scroll to position [115, 0]
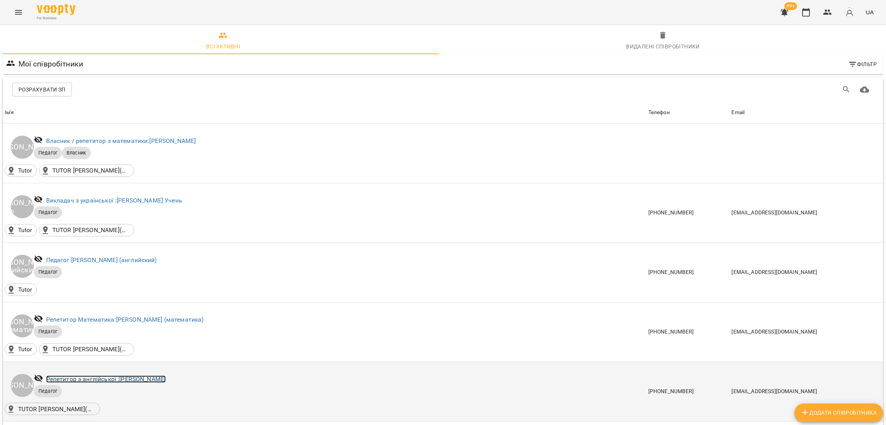
click at [141, 376] on link "Репетитор з англійської : Анна Бондаренко" at bounding box center [106, 379] width 120 height 7
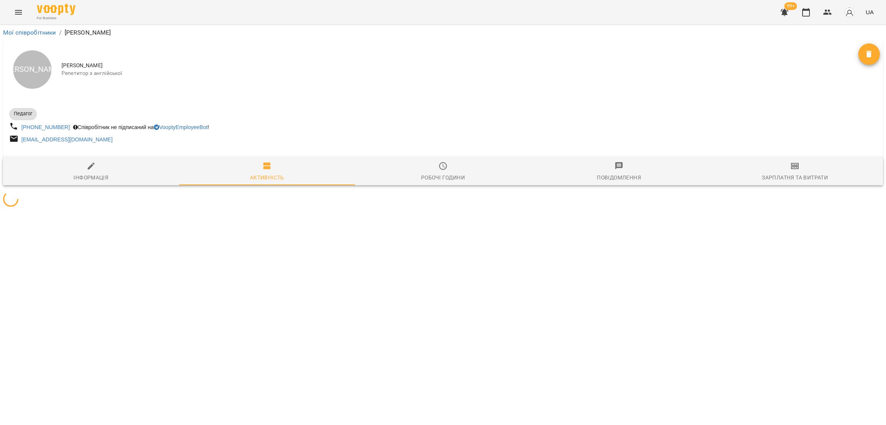
click at [823, 165] on span "Зарплатня та Витрати" at bounding box center [794, 171] width 167 height 21
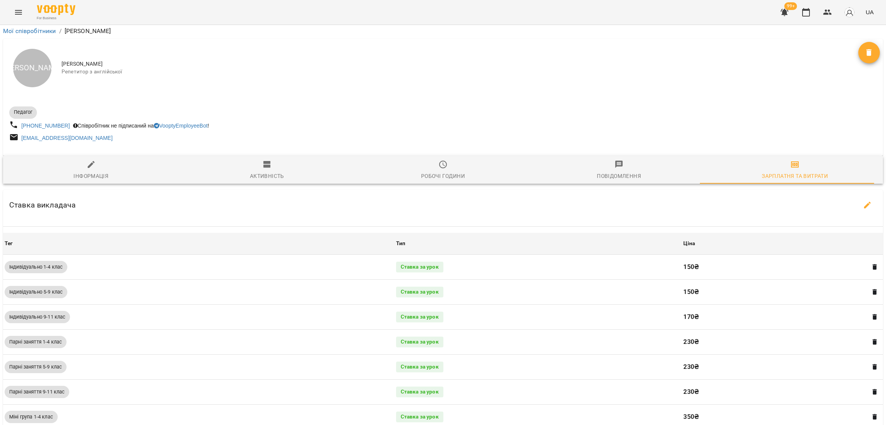
scroll to position [278, 0]
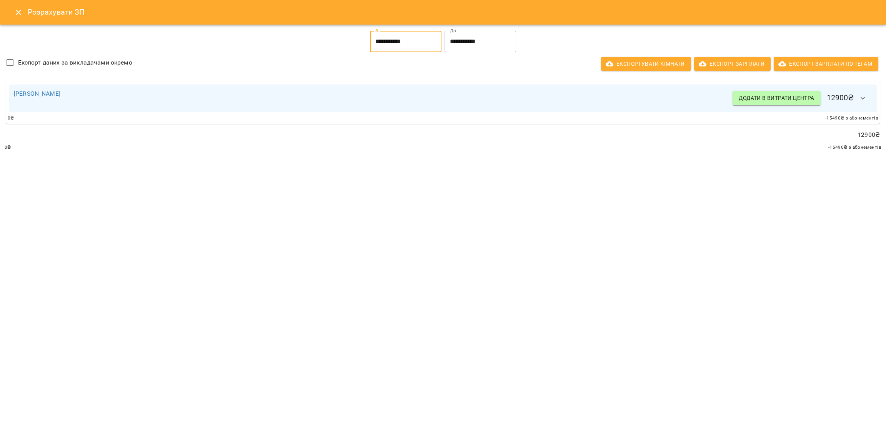
click at [380, 33] on input "**********" at bounding box center [405, 42] width 71 height 22
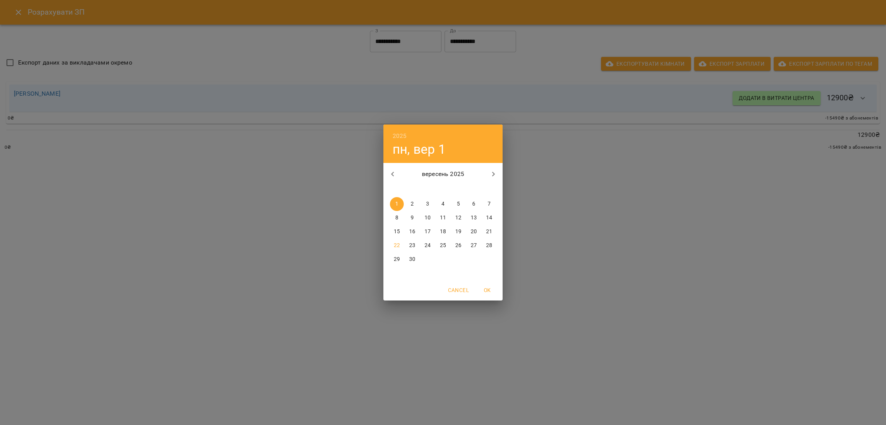
click at [397, 217] on p "8" at bounding box center [396, 218] width 3 height 8
type input "**********"
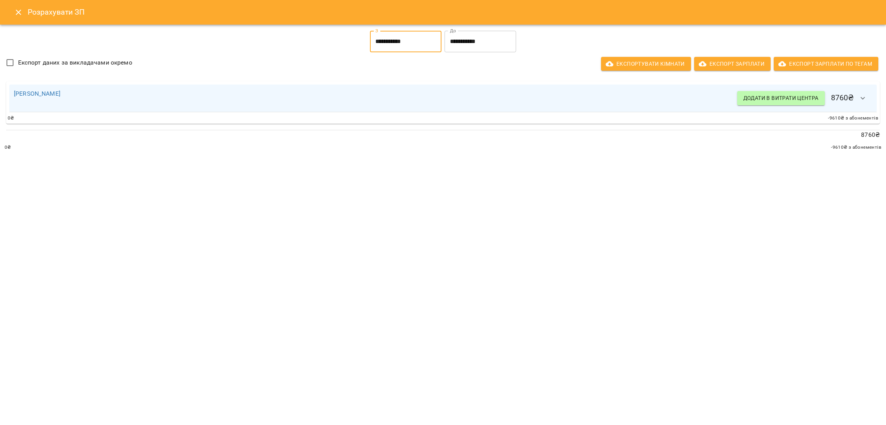
click at [458, 42] on input "**********" at bounding box center [479, 42] width 71 height 22
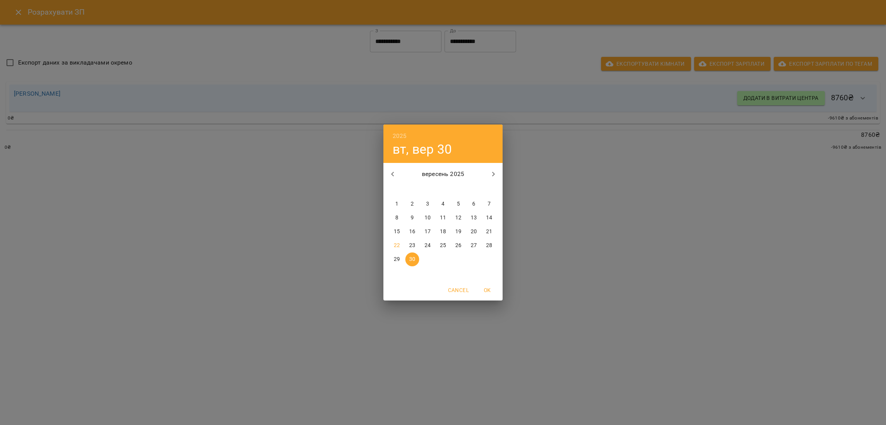
click at [489, 221] on p "14" at bounding box center [489, 218] width 6 height 8
type input "**********"
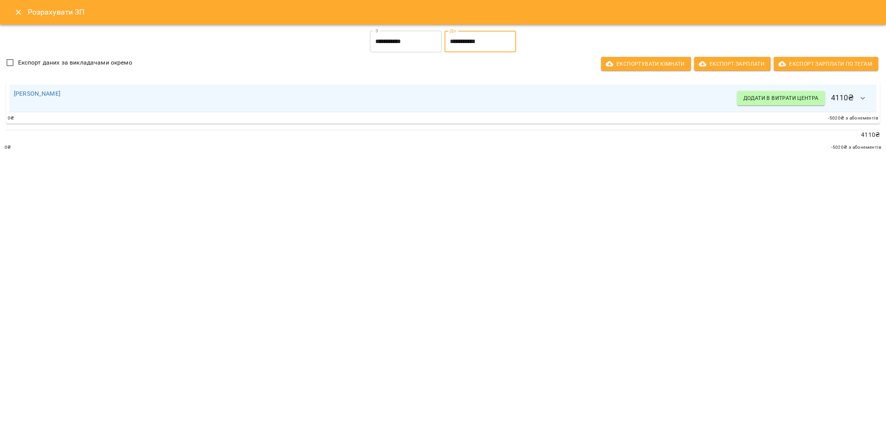
click at [370, 47] on input "**********" at bounding box center [405, 42] width 71 height 22
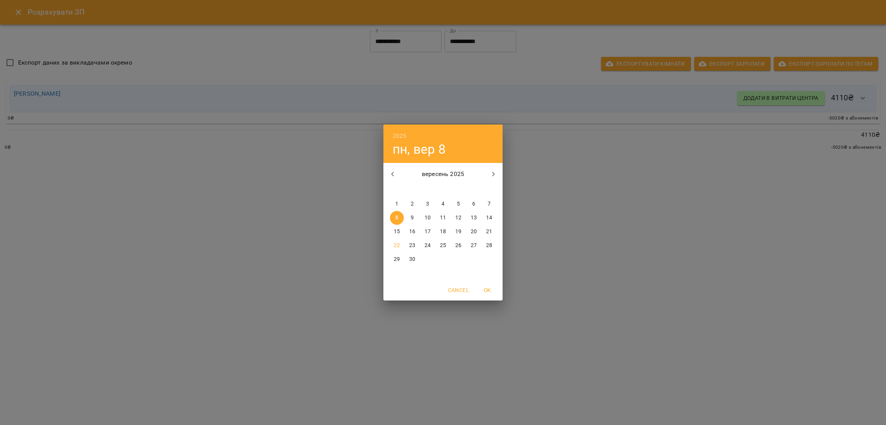
click at [397, 229] on p "15" at bounding box center [397, 232] width 6 height 8
type input "**********"
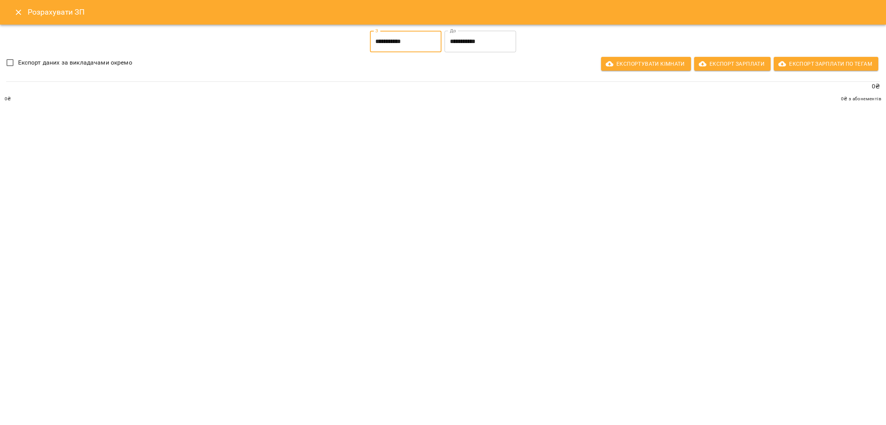
click at [472, 27] on div "**********" at bounding box center [442, 66] width 889 height 86
click at [468, 38] on input "**********" at bounding box center [479, 42] width 71 height 22
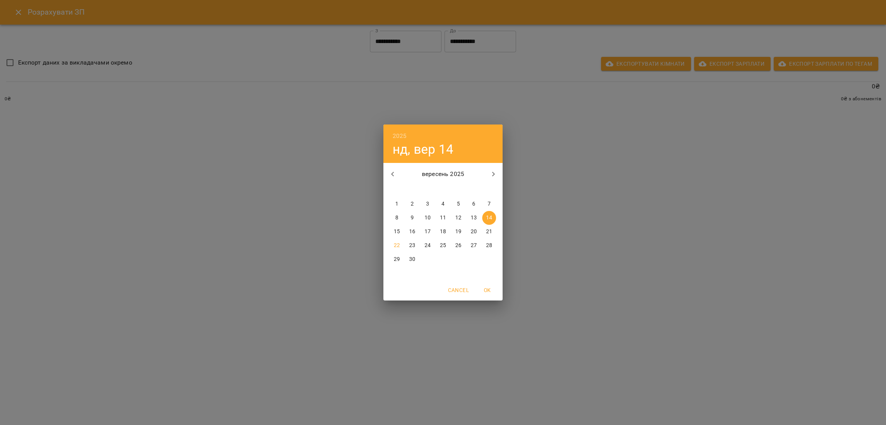
click at [487, 230] on p "21" at bounding box center [489, 232] width 6 height 8
type input "**********"
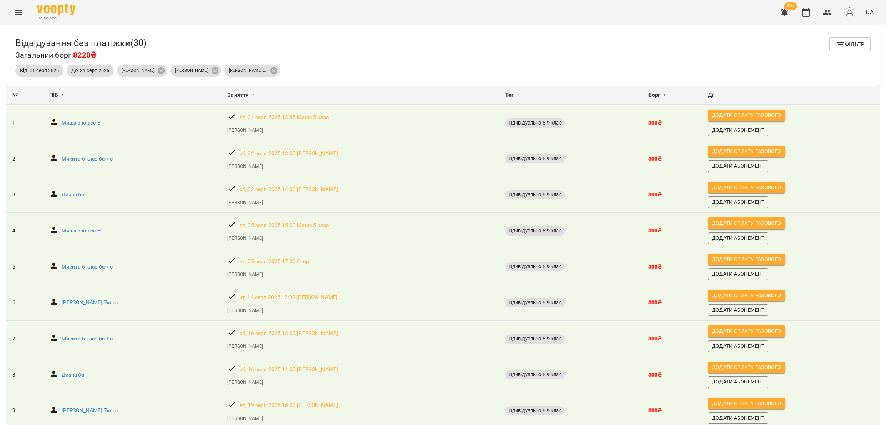
click at [25, 12] on button "Menu" at bounding box center [18, 12] width 18 height 18
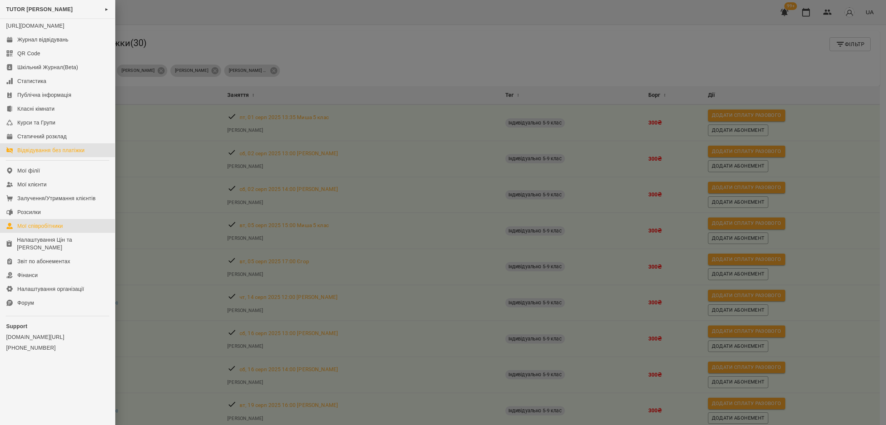
click at [50, 230] on div "Мої співробітники" at bounding box center [40, 226] width 46 height 8
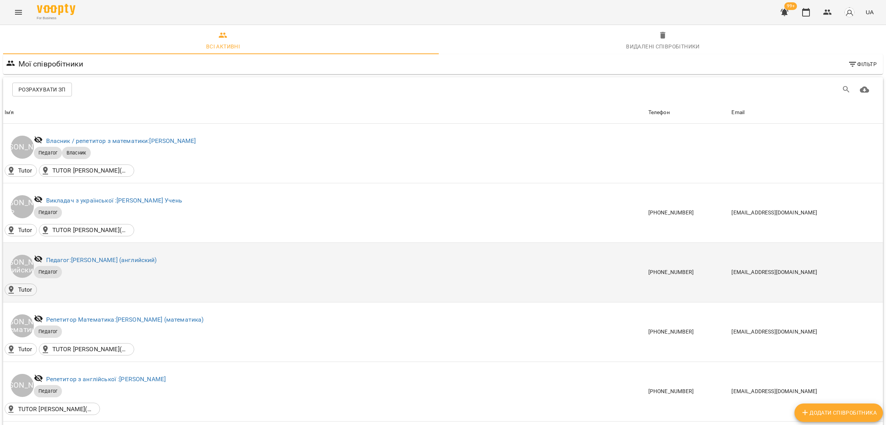
scroll to position [115, 0]
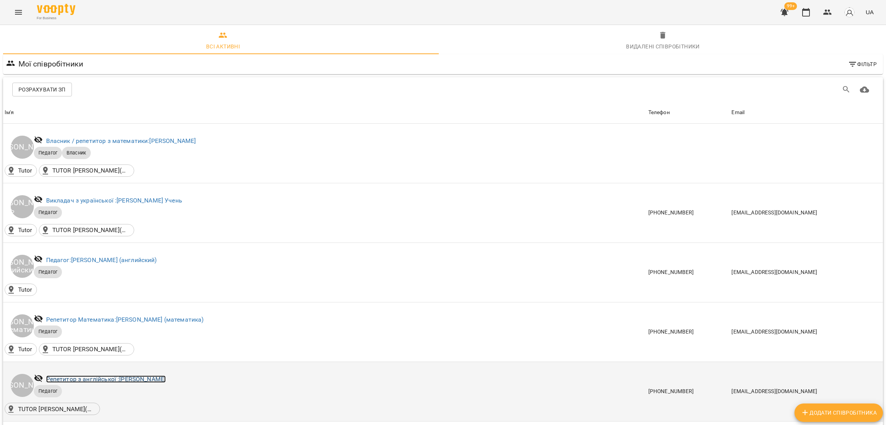
click at [132, 376] on link "Репетитор з англійської : [PERSON_NAME]" at bounding box center [106, 379] width 120 height 7
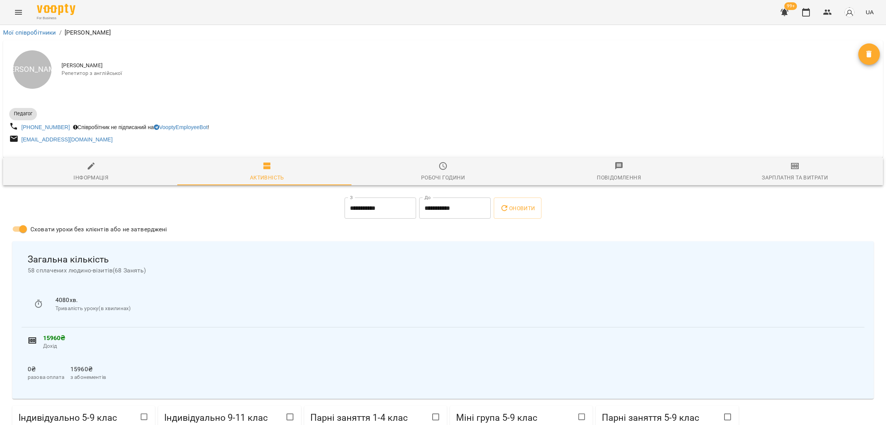
click at [801, 168] on span "Зарплатня та Витрати" at bounding box center [794, 171] width 167 height 21
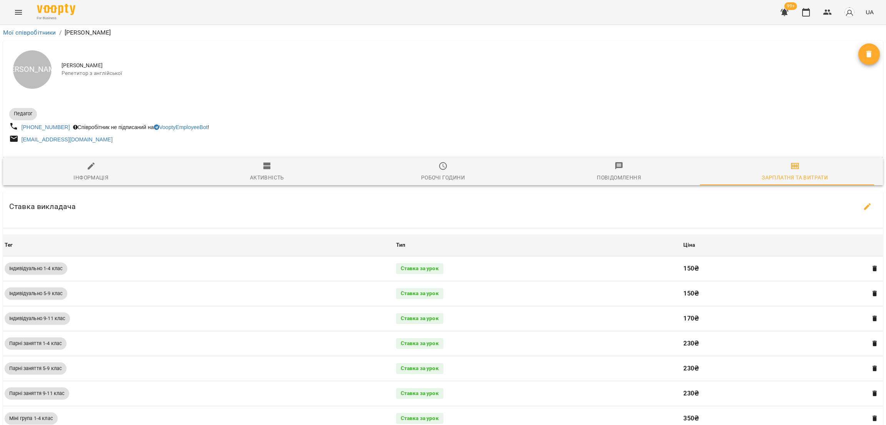
click at [18, 12] on icon "Menu" at bounding box center [18, 12] width 7 height 5
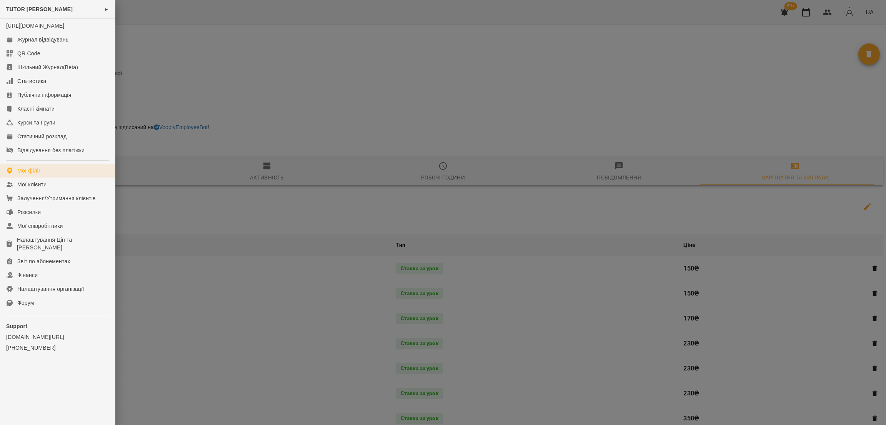
click at [38, 178] on link "Мої філії" at bounding box center [57, 171] width 115 height 14
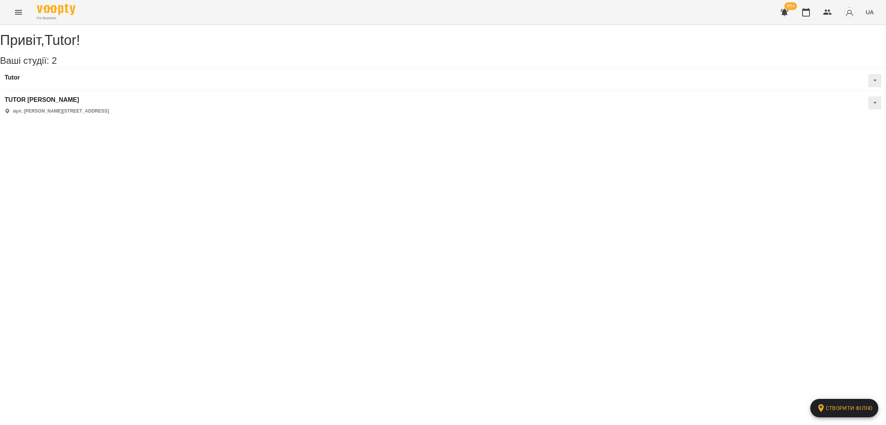
click at [868, 96] on button at bounding box center [874, 102] width 13 height 13
click at [828, 136] on span "Статичний розклад" at bounding box center [850, 139] width 44 height 7
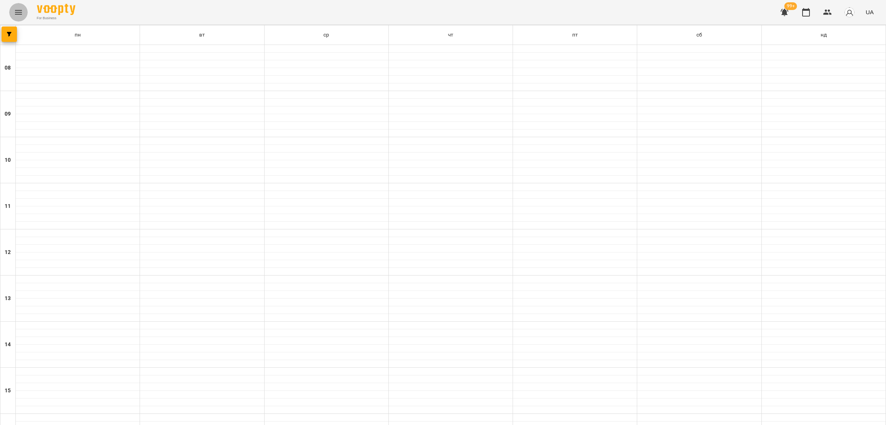
click at [16, 14] on icon "Menu" at bounding box center [18, 12] width 7 height 5
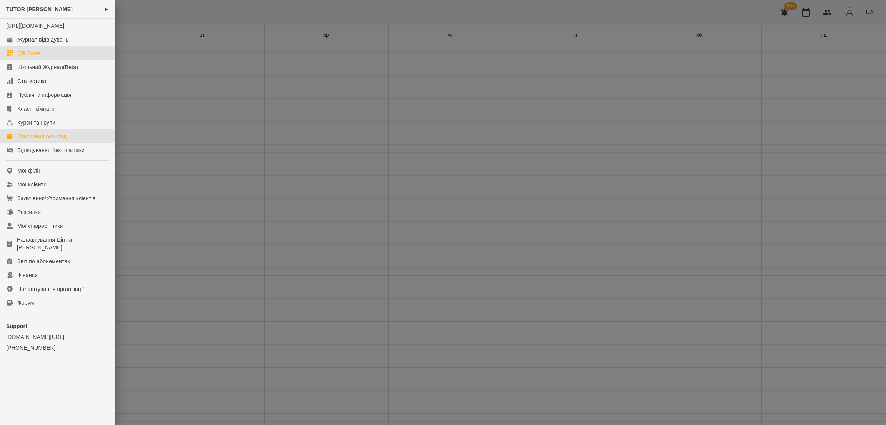
click at [42, 55] on link "QR Code" at bounding box center [57, 54] width 115 height 14
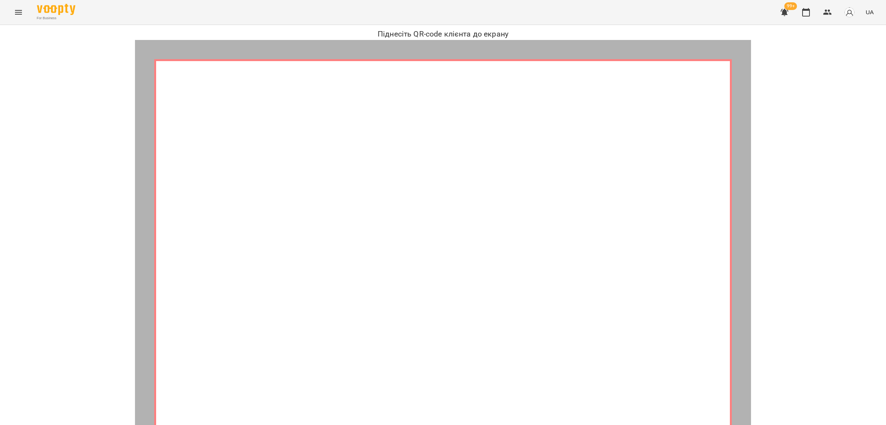
click at [15, 13] on icon "Menu" at bounding box center [18, 12] width 9 height 9
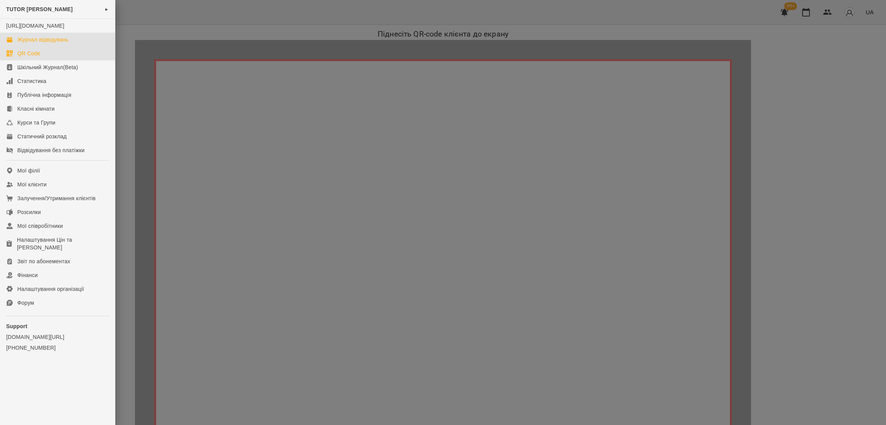
click at [43, 43] on div "Журнал відвідувань" at bounding box center [42, 40] width 51 height 8
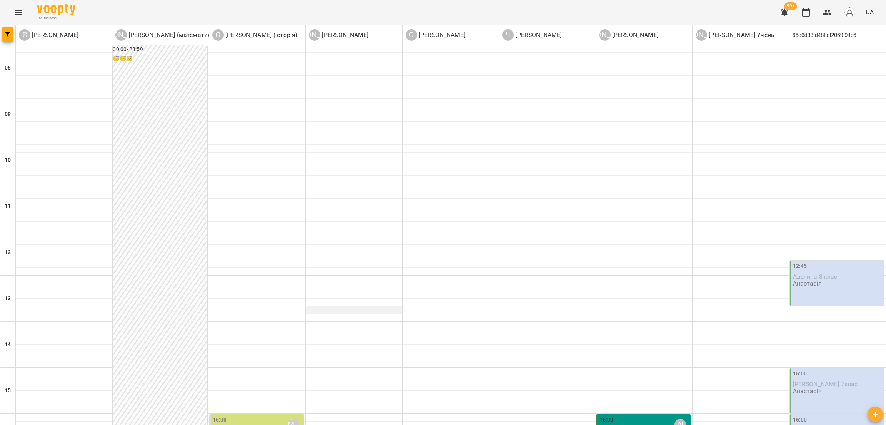
scroll to position [231, 0]
click at [12, 32] on span "button" at bounding box center [7, 34] width 11 height 5
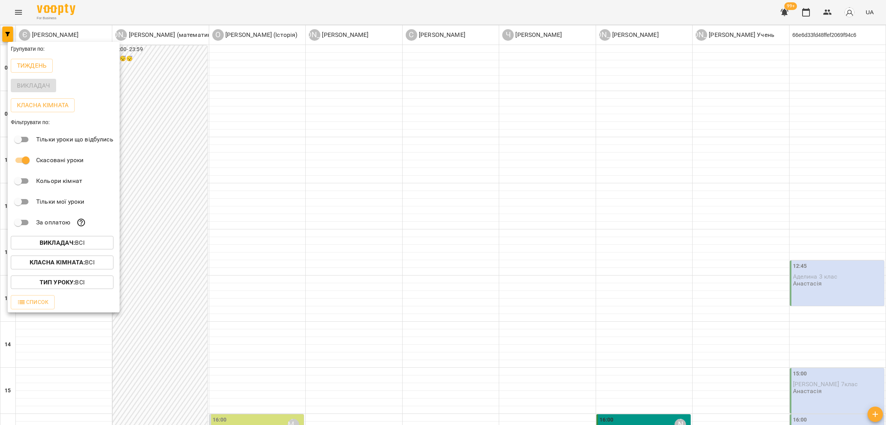
click at [86, 252] on div "Викладач : Всі" at bounding box center [64, 243] width 112 height 20
click at [86, 248] on span "Викладач : Всі" at bounding box center [62, 242] width 90 height 9
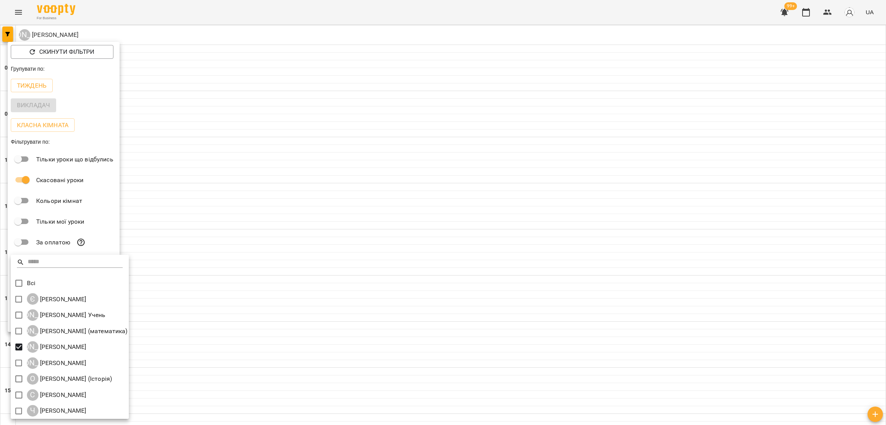
click at [354, 284] on div at bounding box center [443, 212] width 886 height 425
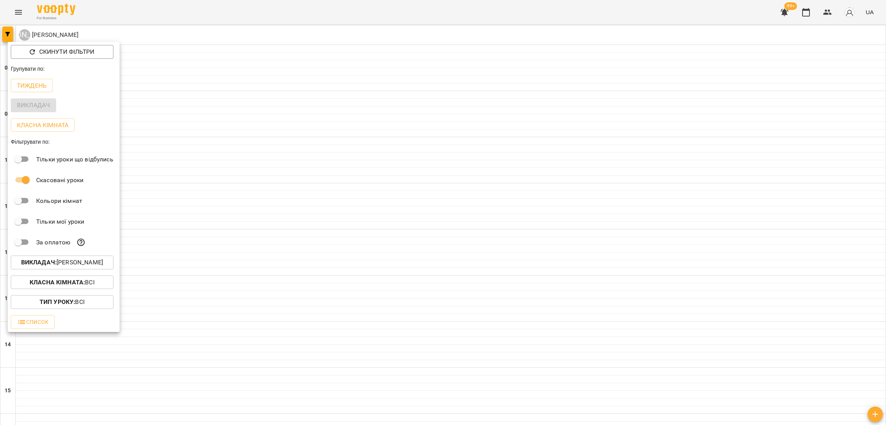
click at [329, 224] on div at bounding box center [443, 212] width 886 height 425
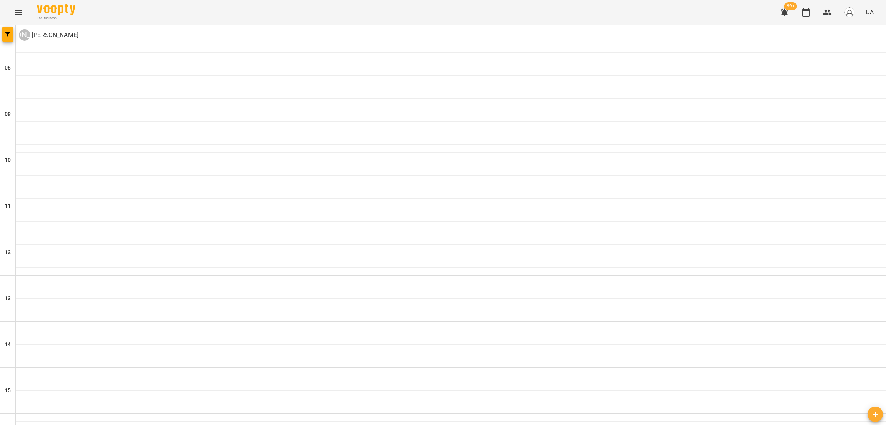
scroll to position [317, 0]
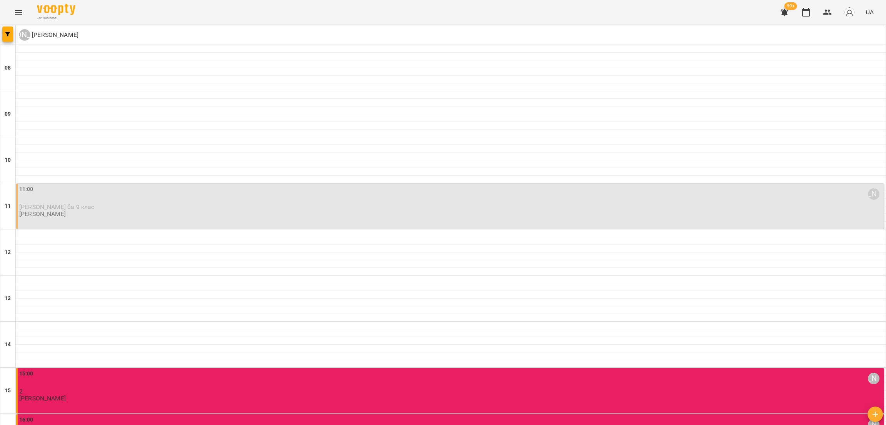
click at [193, 370] on div "15:00 [PERSON_NAME]" at bounding box center [450, 379] width 863 height 18
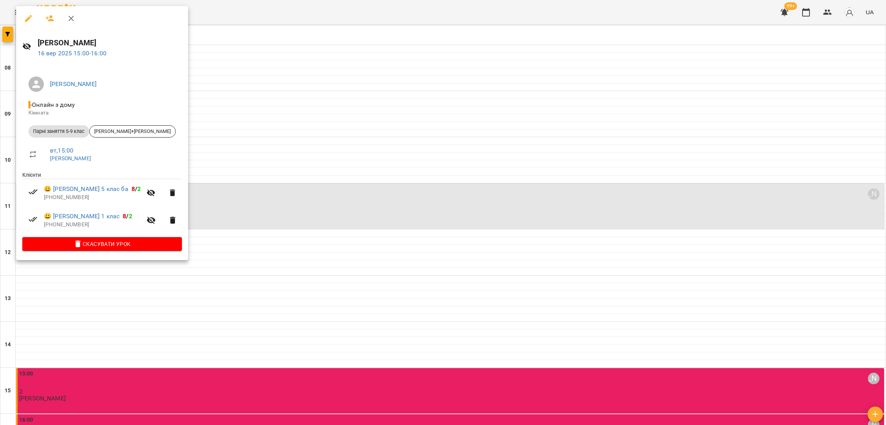
click at [287, 127] on div at bounding box center [443, 212] width 886 height 425
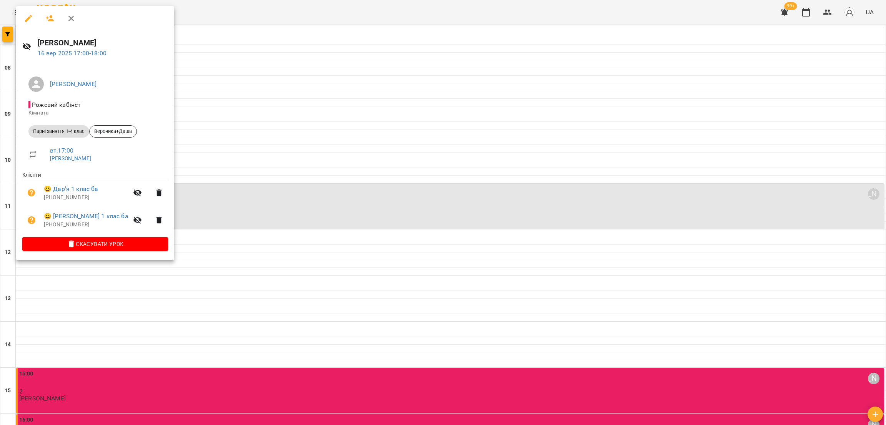
click at [262, 166] on div at bounding box center [443, 212] width 886 height 425
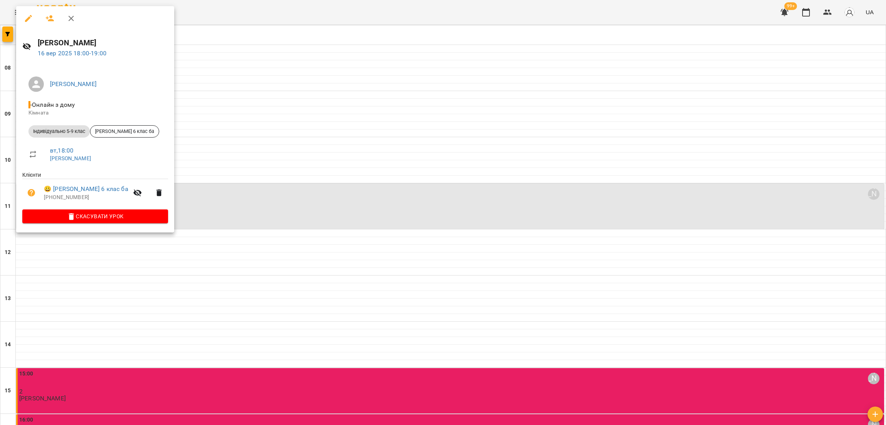
click at [264, 265] on div at bounding box center [443, 212] width 886 height 425
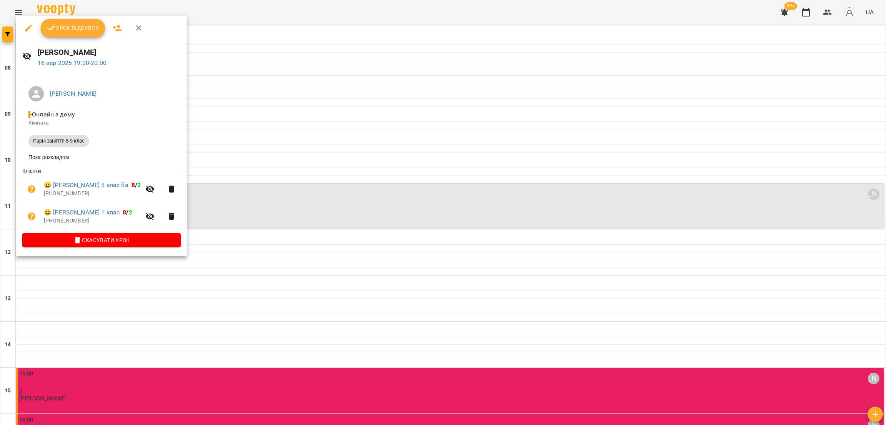
click at [264, 265] on div at bounding box center [443, 212] width 886 height 425
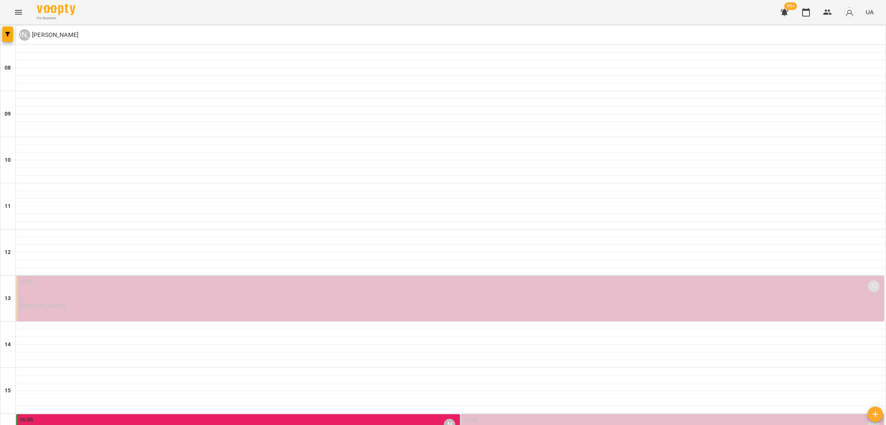
scroll to position [288, 0]
click at [519, 416] on div "16:00 [PERSON_NAME] 0 [PERSON_NAME]" at bounding box center [673, 432] width 419 height 33
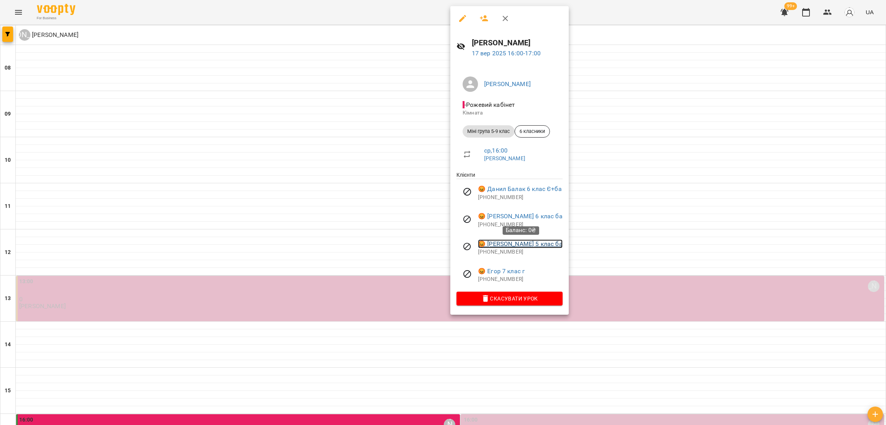
click at [501, 247] on link "😡 [PERSON_NAME] 5 клас ба" at bounding box center [520, 243] width 85 height 9
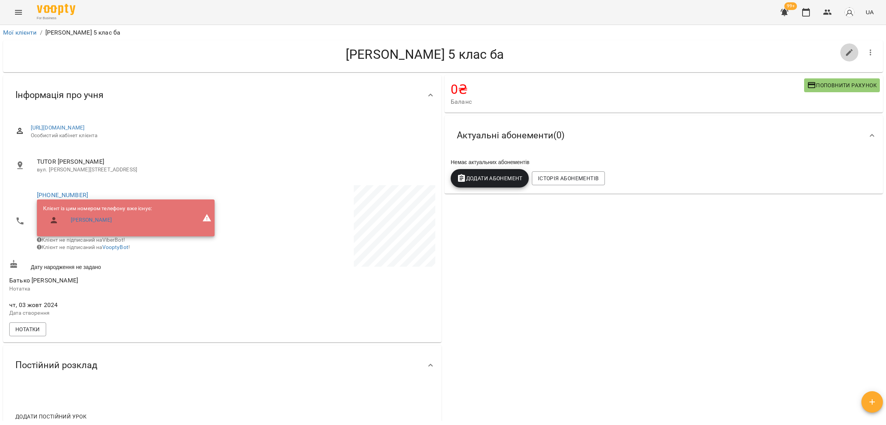
click at [840, 53] on button "button" at bounding box center [849, 52] width 18 height 18
select select "**"
click at [840, 58] on button "button" at bounding box center [849, 52] width 18 height 18
select select "**"
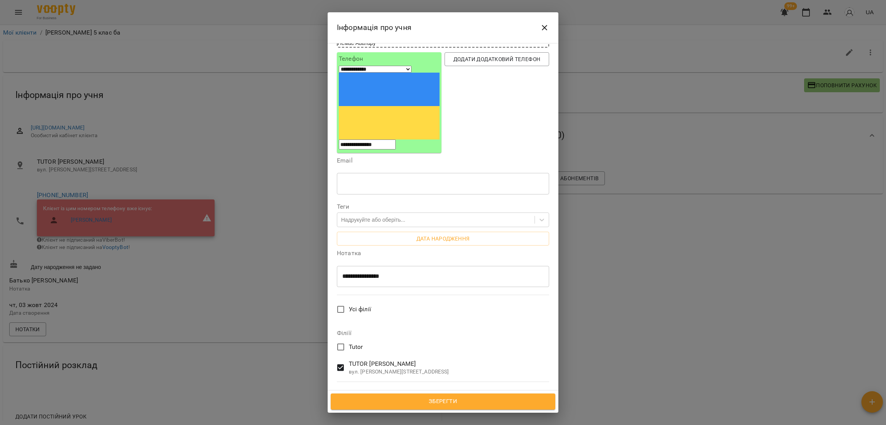
scroll to position [48, 0]
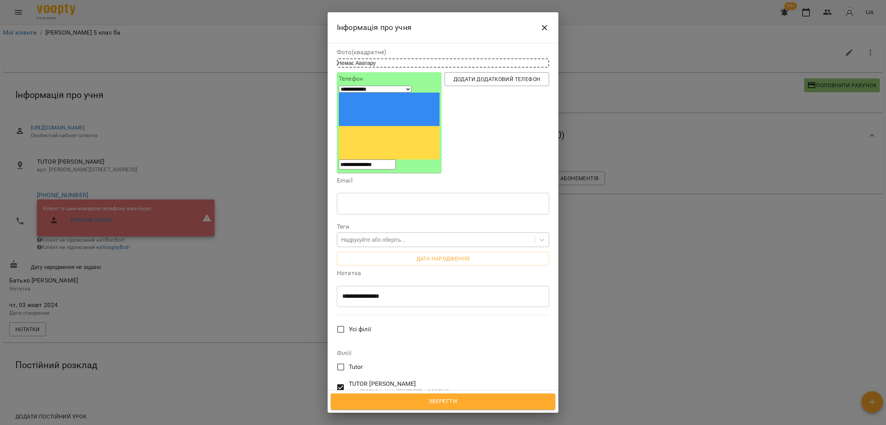
click at [391, 236] on div "Надрукуйте або оберіть..." at bounding box center [373, 240] width 64 height 8
click at [541, 267] on div "**********" at bounding box center [442, 290] width 215 height 46
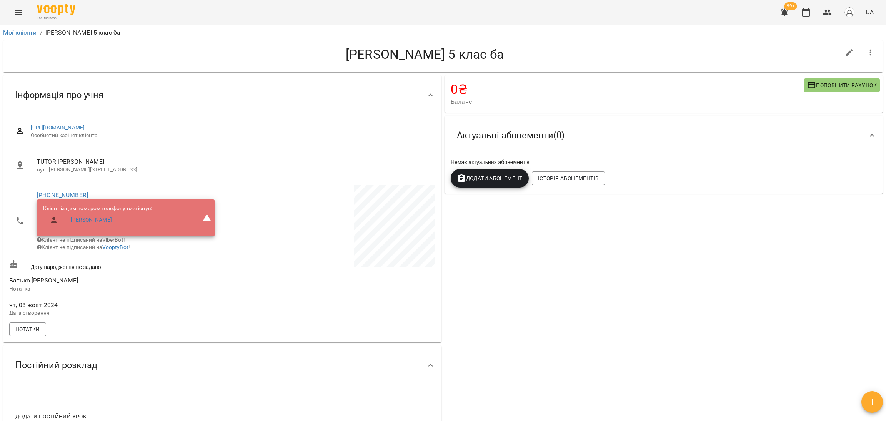
click at [845, 49] on button "button" at bounding box center [849, 52] width 18 height 18
select select "**"
click at [13, 35] on link "Мої клієнти" at bounding box center [20, 32] width 34 height 7
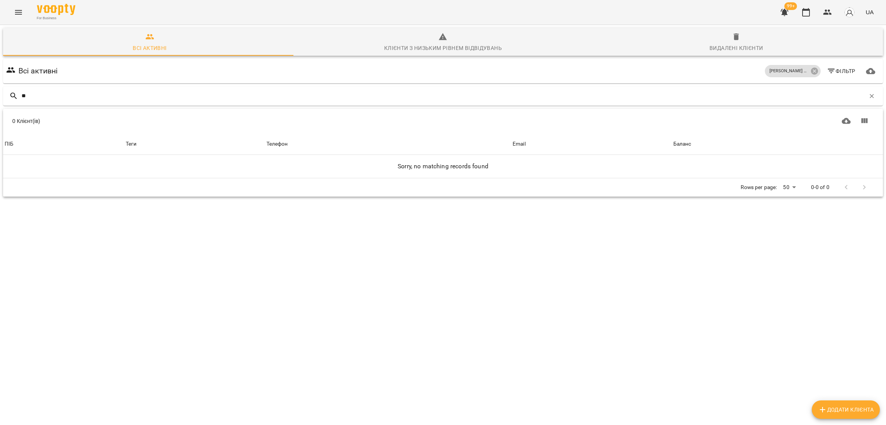
type input "*"
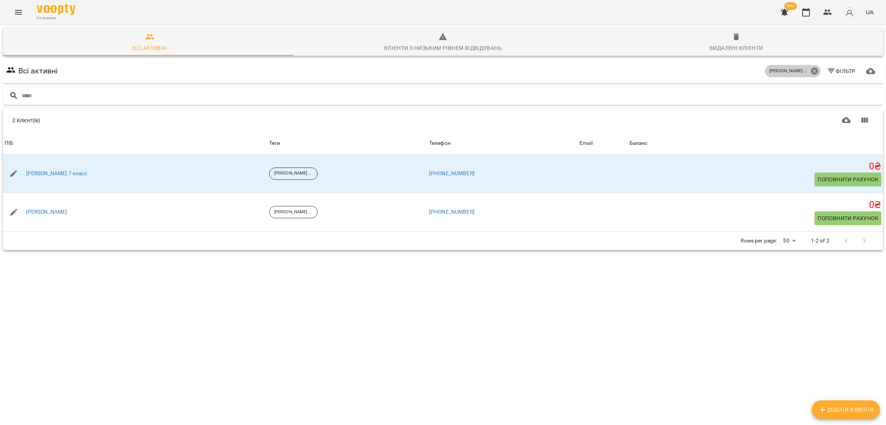
click at [810, 70] on icon at bounding box center [813, 71] width 7 height 7
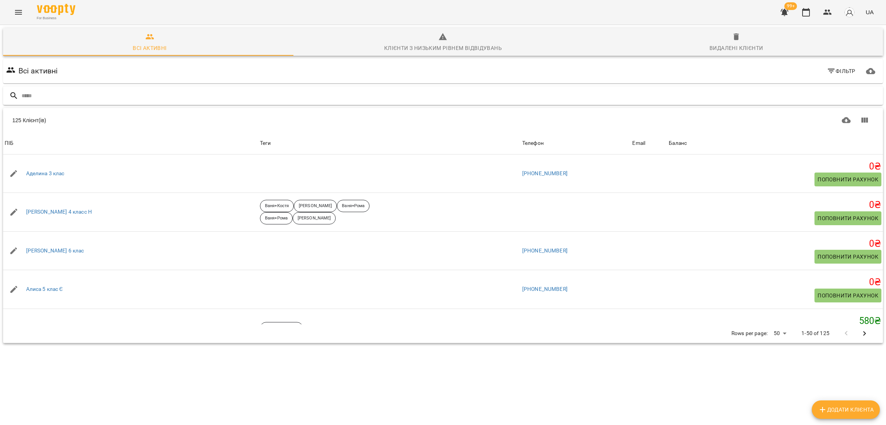
click at [556, 87] on div at bounding box center [443, 95] width 880 height 19
click at [550, 93] on input "text" at bounding box center [451, 96] width 858 height 13
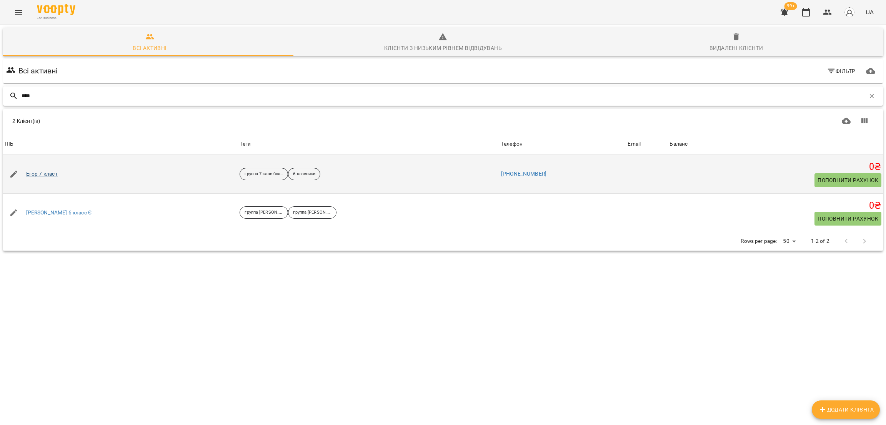
type input "****"
click at [43, 173] on link "Егор 7 клас г" at bounding box center [42, 174] width 32 height 8
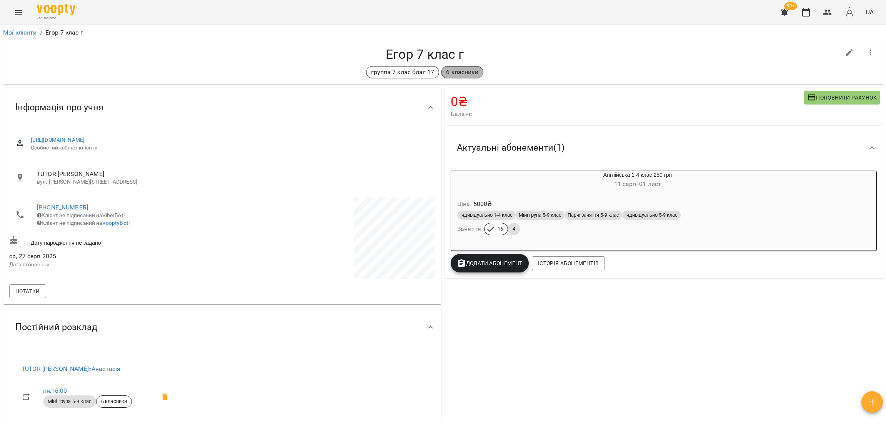
click at [458, 71] on p "6 класники" at bounding box center [462, 72] width 32 height 9
